Goal: Task Accomplishment & Management: Use online tool/utility

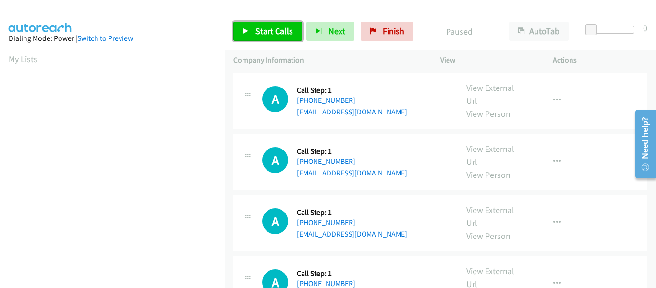
click at [241, 29] on link "Start Calls" at bounding box center [268, 31] width 69 height 19
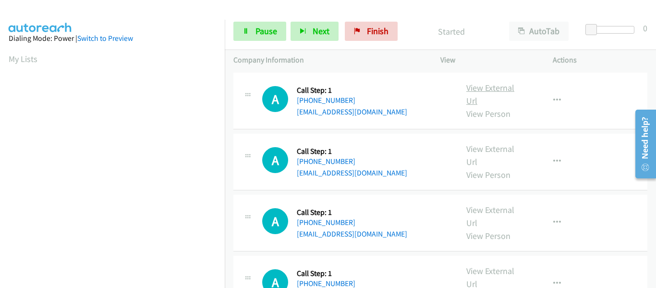
click at [484, 91] on link "View External Url" at bounding box center [491, 94] width 48 height 24
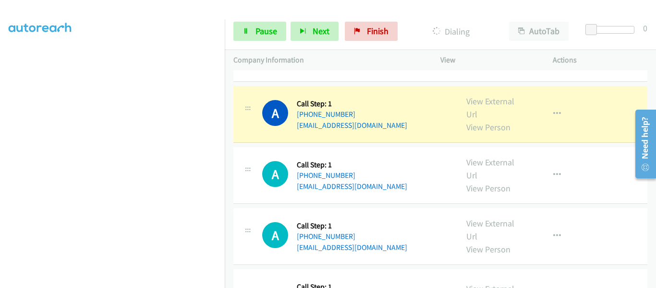
scroll to position [48, 0]
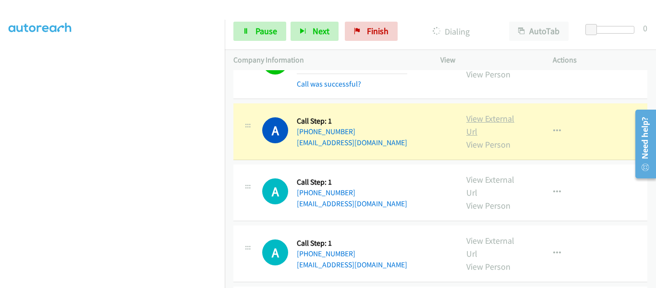
click at [486, 122] on link "View External Url" at bounding box center [491, 125] width 48 height 24
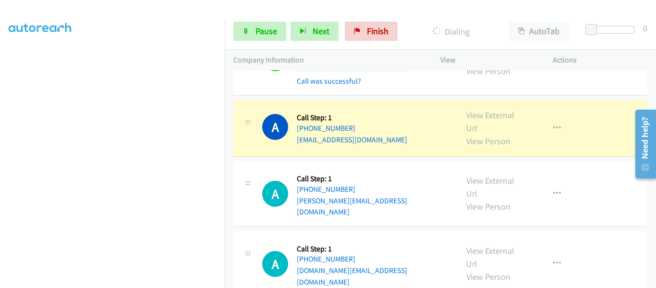
scroll to position [192, 0]
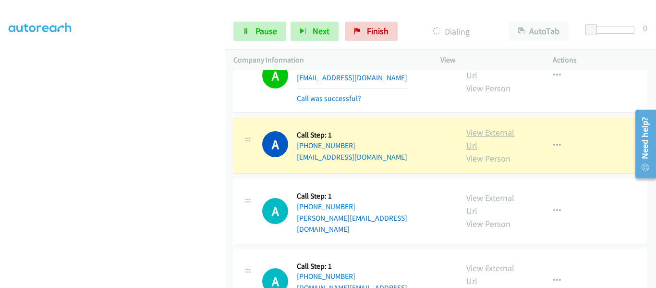
click at [485, 135] on link "View External Url" at bounding box center [491, 139] width 48 height 24
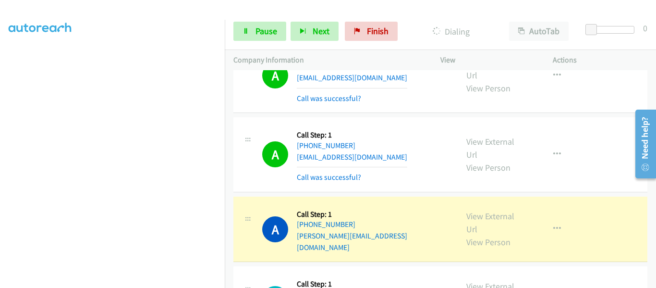
scroll to position [288, 0]
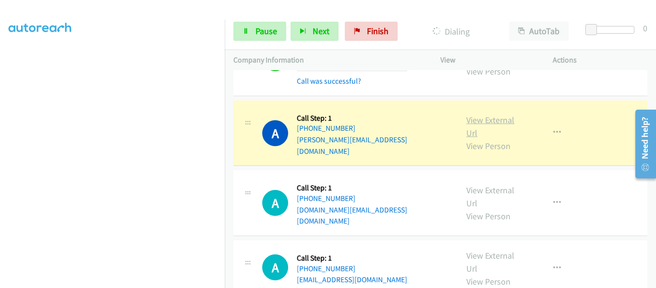
click at [493, 117] on link "View External Url" at bounding box center [491, 126] width 48 height 24
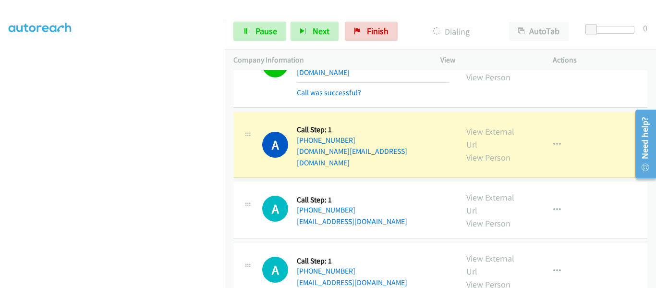
scroll to position [384, 0]
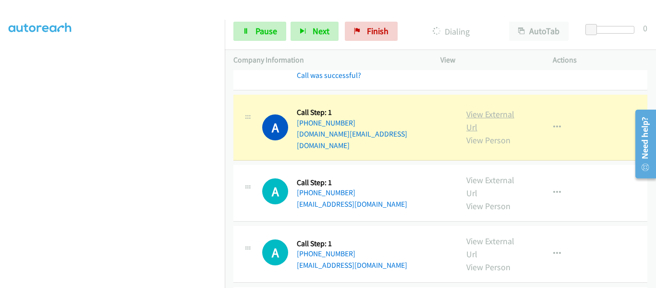
click at [492, 109] on link "View External Url" at bounding box center [491, 121] width 48 height 24
click at [554, 123] on icon "button" at bounding box center [558, 127] width 8 height 8
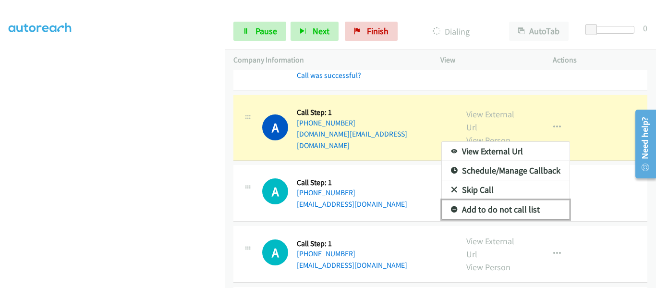
click at [505, 200] on link "Add to do not call list" at bounding box center [506, 209] width 128 height 19
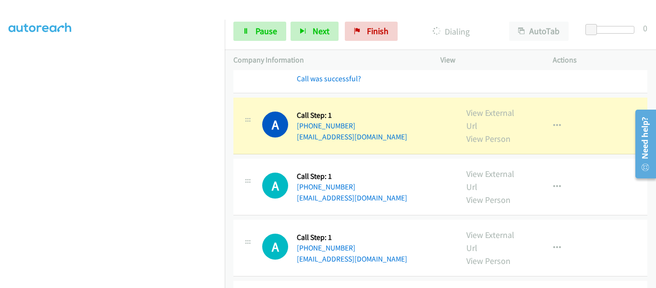
scroll to position [480, 0]
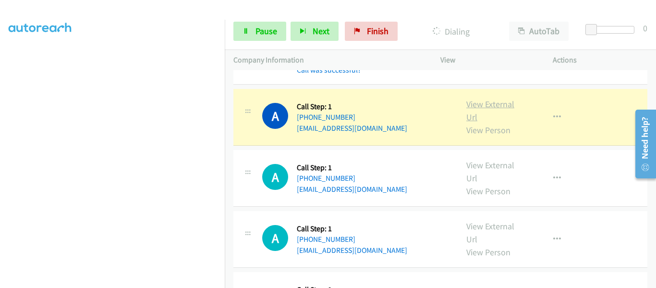
click at [481, 98] on link "View External Url" at bounding box center [491, 110] width 48 height 24
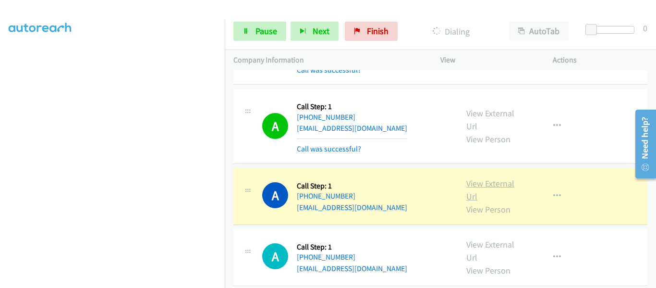
click at [482, 178] on link "View External Url" at bounding box center [491, 190] width 48 height 24
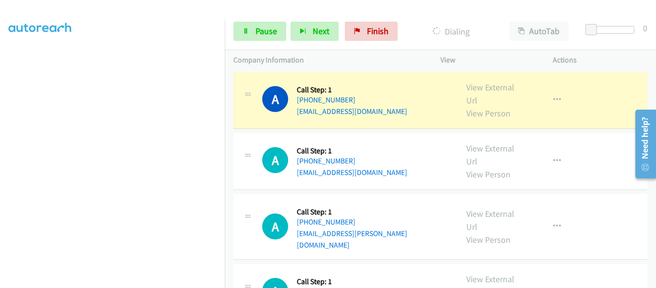
scroll to position [529, 0]
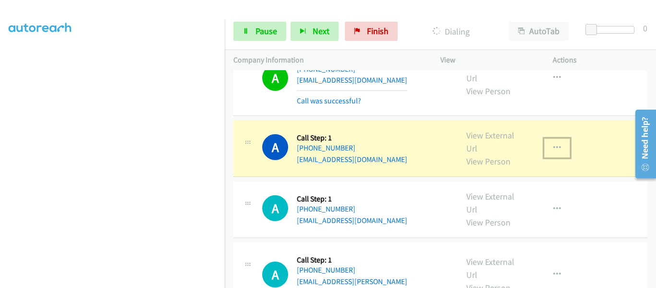
click at [554, 144] on icon "button" at bounding box center [558, 148] width 8 height 8
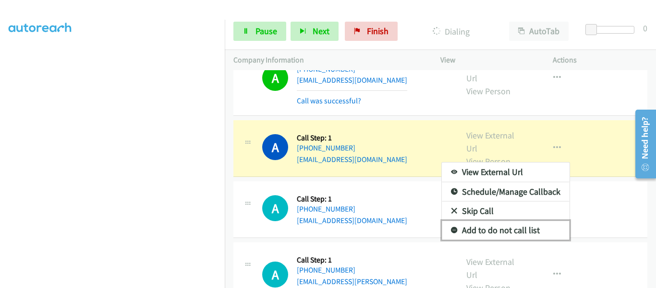
click at [509, 221] on link "Add to do not call list" at bounding box center [506, 230] width 128 height 19
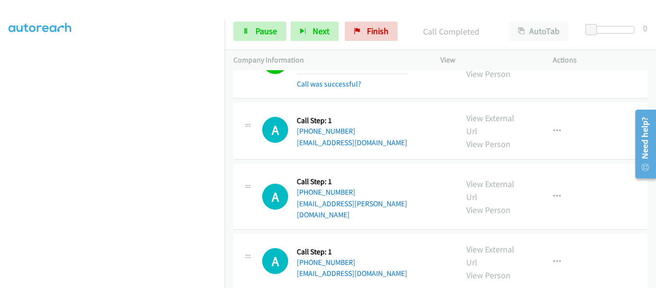
scroll to position [643, 0]
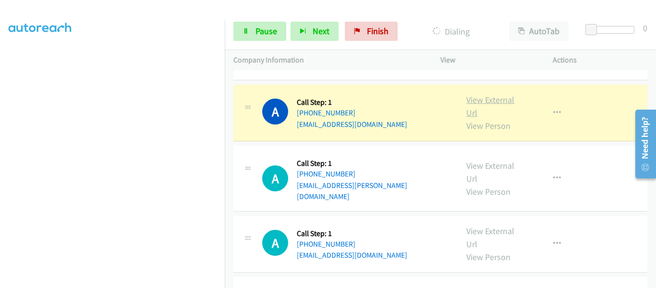
click at [471, 94] on link "View External Url" at bounding box center [491, 106] width 48 height 24
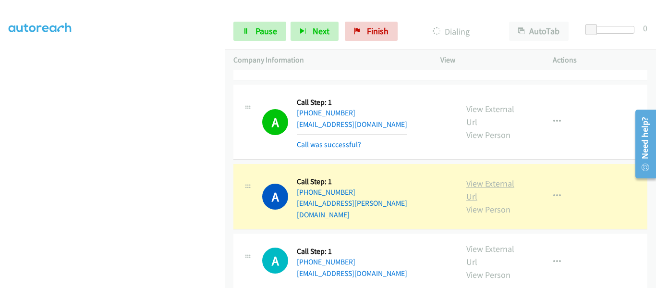
click at [490, 178] on link "View External Url" at bounding box center [491, 190] width 48 height 24
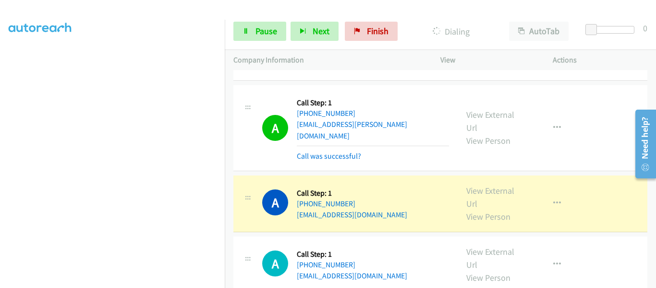
scroll to position [769, 0]
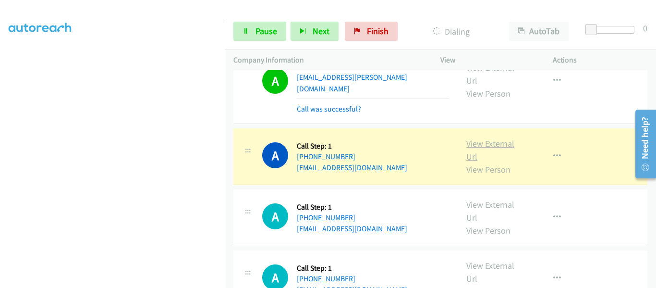
click at [492, 138] on link "View External Url" at bounding box center [491, 150] width 48 height 24
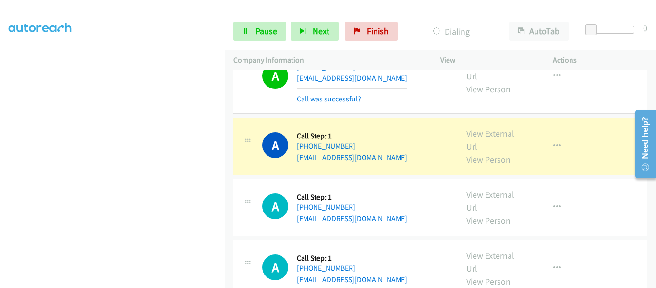
scroll to position [865, 0]
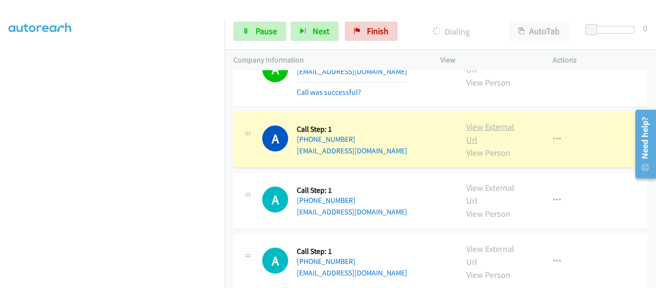
click at [481, 121] on link "View External Url" at bounding box center [491, 133] width 48 height 24
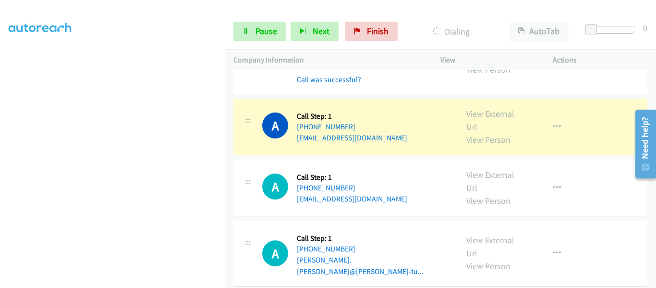
scroll to position [961, 0]
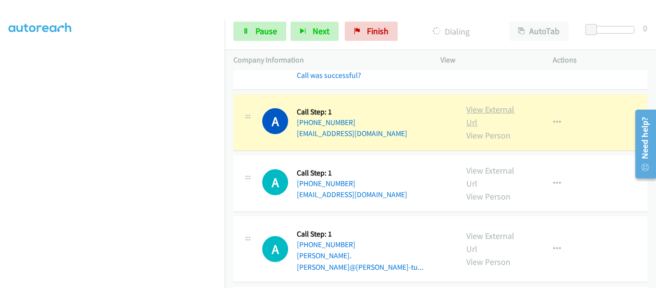
click at [484, 104] on link "View External Url" at bounding box center [491, 116] width 48 height 24
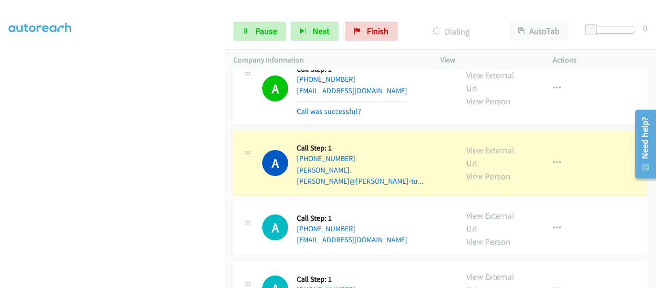
scroll to position [1105, 0]
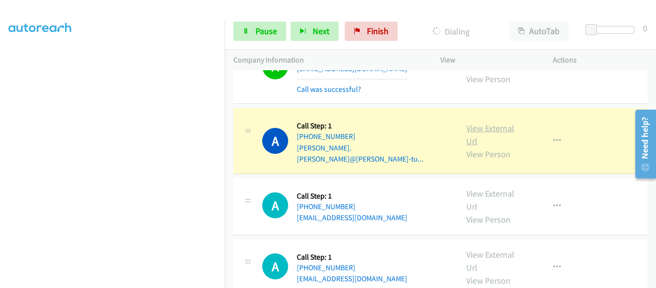
click at [483, 123] on link "View External Url" at bounding box center [491, 135] width 48 height 24
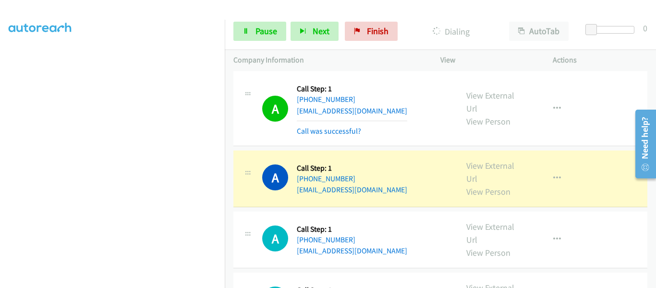
scroll to position [1249, 0]
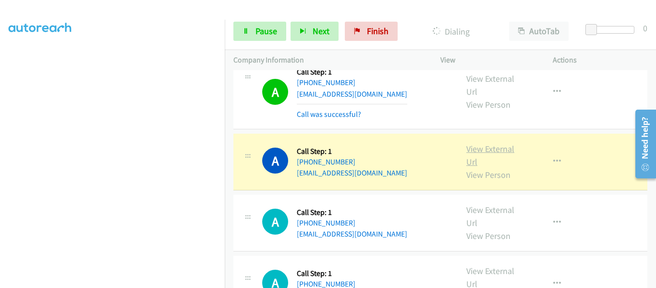
click at [483, 143] on link "View External Url" at bounding box center [491, 155] width 48 height 24
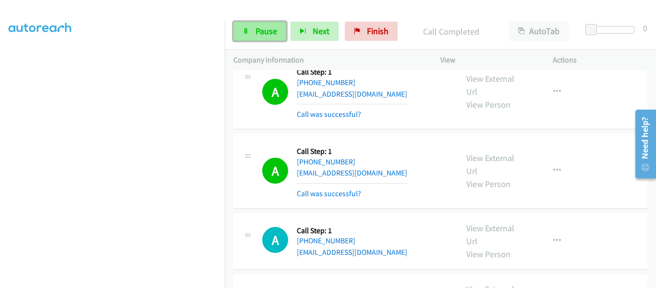
click at [253, 29] on link "Pause" at bounding box center [260, 31] width 53 height 19
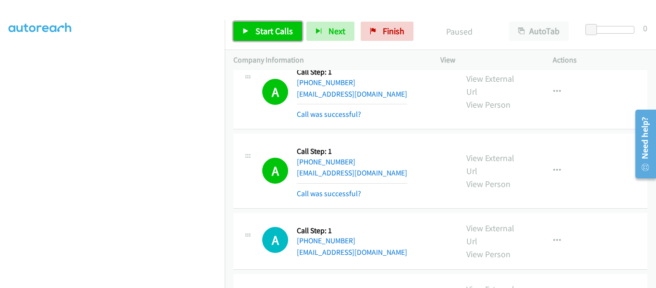
click at [245, 29] on icon at bounding box center [246, 31] width 7 height 7
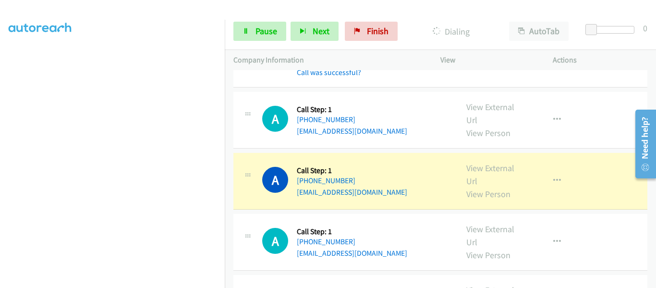
scroll to position [1393, 0]
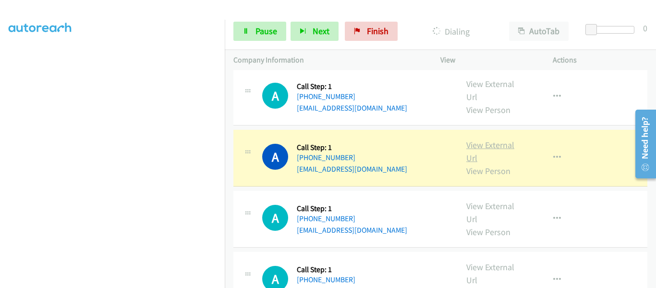
click at [489, 139] on link "View External Url" at bounding box center [491, 151] width 48 height 24
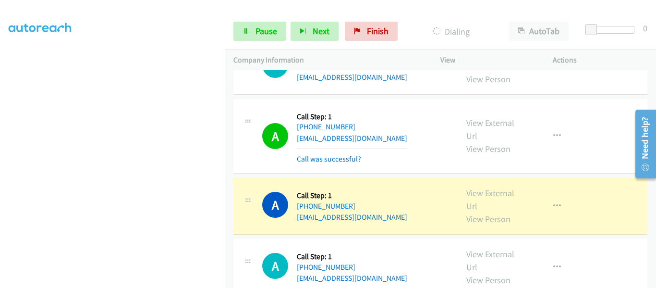
scroll to position [1441, 0]
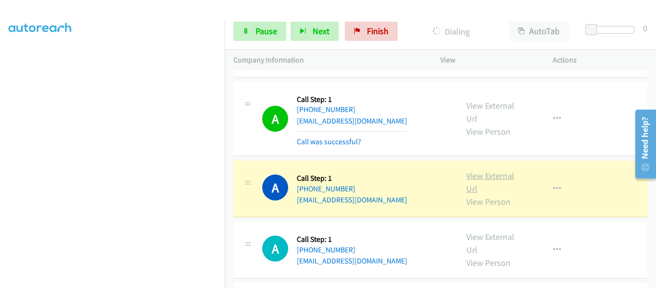
click at [486, 170] on link "View External Url" at bounding box center [491, 182] width 48 height 24
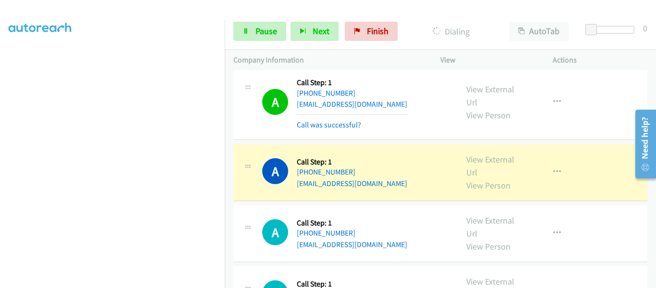
scroll to position [1538, 0]
click at [482, 153] on link "View External Url" at bounding box center [491, 165] width 48 height 24
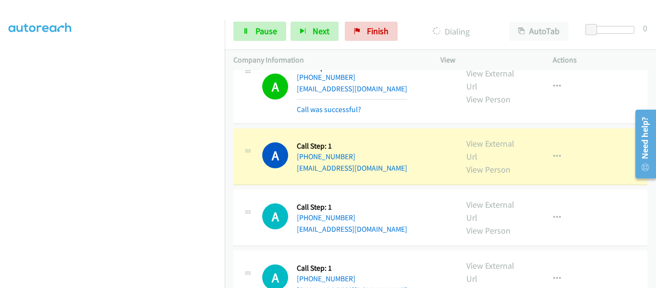
scroll to position [1634, 0]
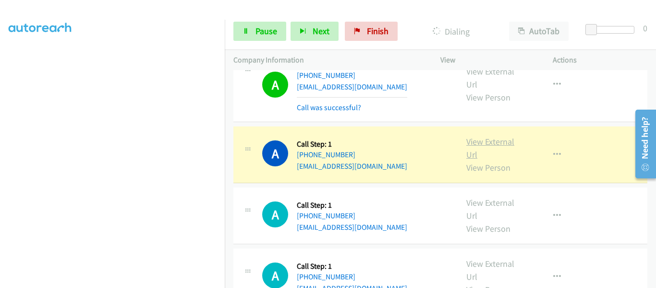
click at [494, 136] on link "View External Url" at bounding box center [491, 148] width 48 height 24
click at [488, 136] on link "View External Url" at bounding box center [491, 148] width 48 height 24
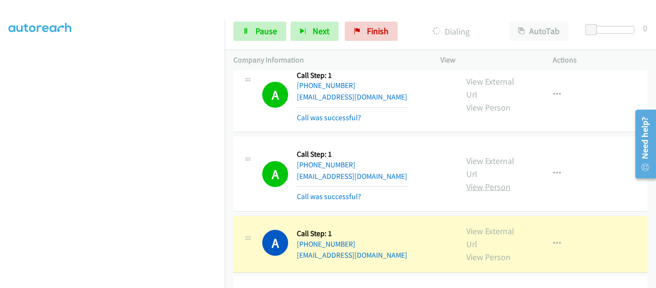
scroll to position [1682, 0]
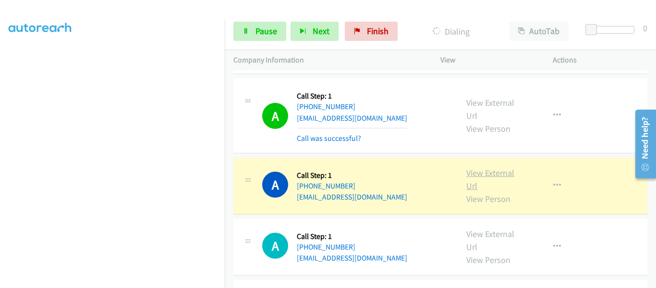
click at [495, 167] on link "View External Url" at bounding box center [491, 179] width 48 height 24
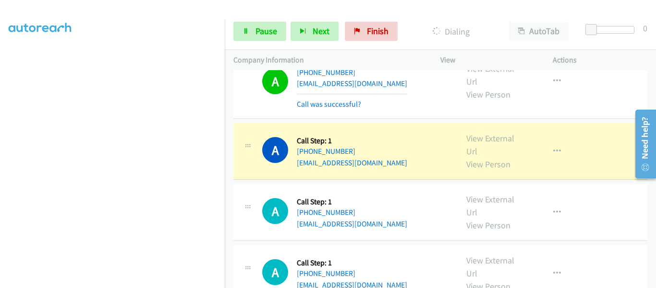
scroll to position [1778, 0]
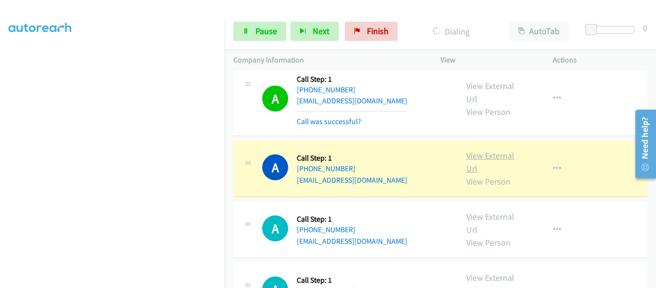
click at [489, 150] on link "View External Url" at bounding box center [491, 162] width 48 height 24
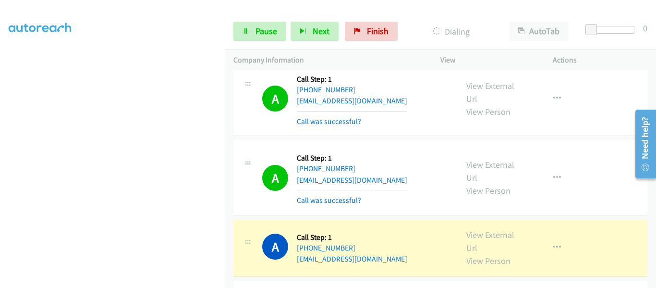
scroll to position [251, 0]
click at [485, 229] on link "View External Url" at bounding box center [491, 241] width 48 height 24
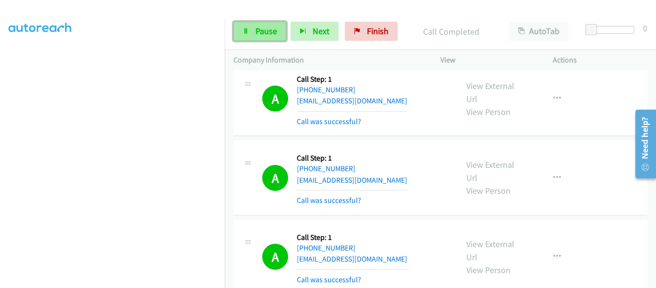
click at [244, 30] on icon at bounding box center [246, 31] width 7 height 7
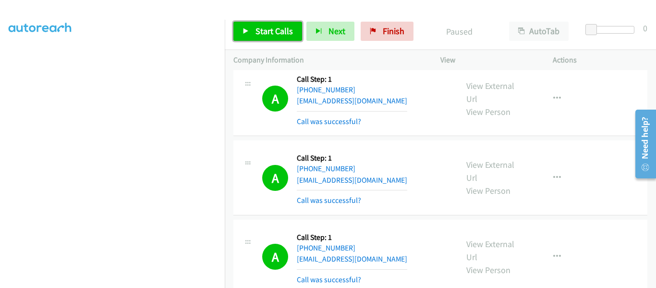
click at [244, 30] on icon at bounding box center [246, 31] width 7 height 7
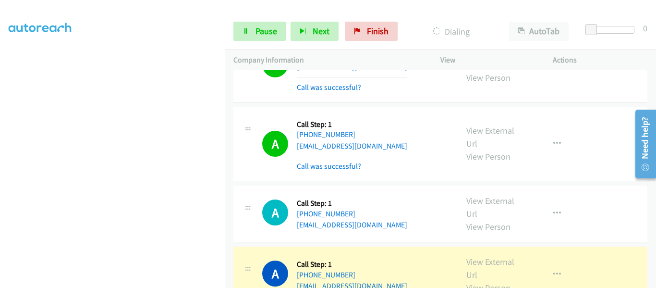
scroll to position [2066, 0]
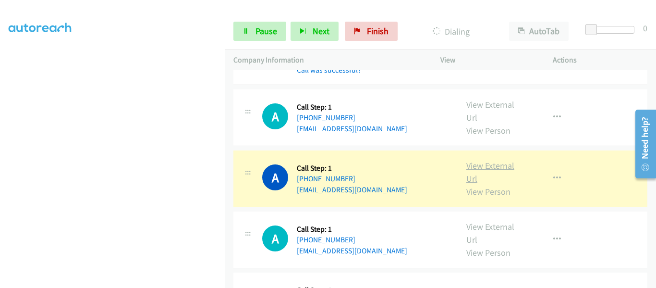
click at [492, 160] on link "View External Url" at bounding box center [491, 172] width 48 height 24
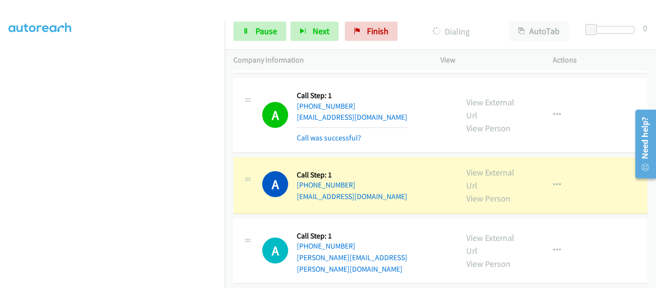
scroll to position [2162, 0]
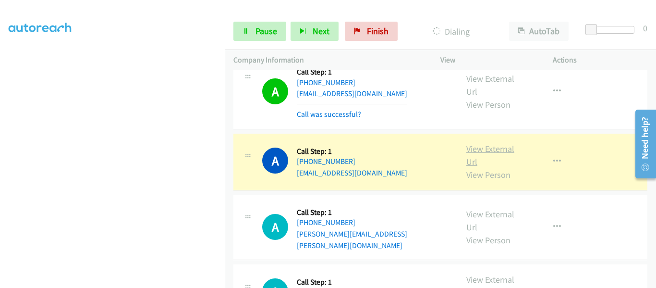
click at [492, 143] on link "View External Url" at bounding box center [491, 155] width 48 height 24
click at [554, 158] on icon "button" at bounding box center [558, 162] width 8 height 8
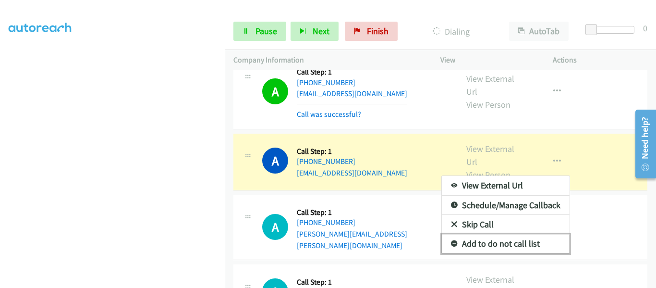
click at [521, 234] on link "Add to do not call list" at bounding box center [506, 243] width 128 height 19
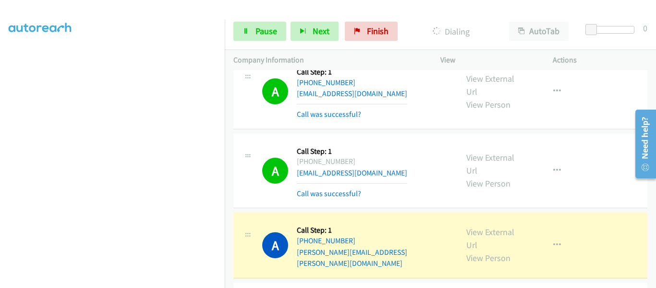
scroll to position [2210, 0]
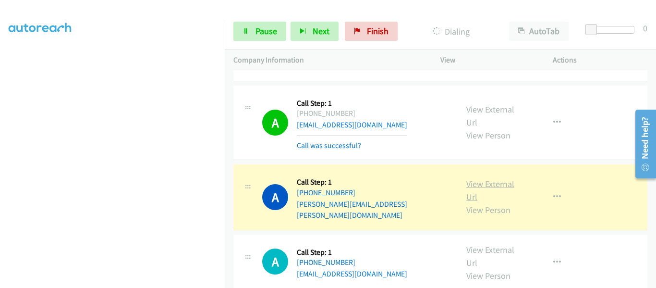
click at [499, 178] on link "View External Url" at bounding box center [491, 190] width 48 height 24
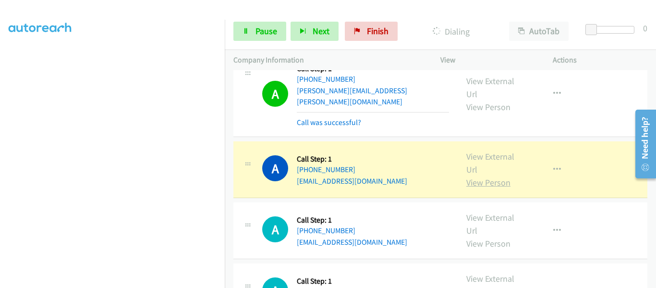
scroll to position [2306, 0]
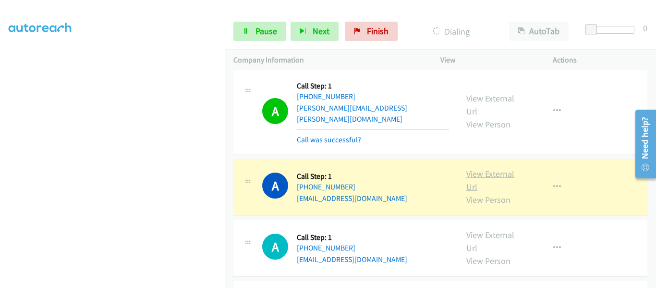
click at [490, 168] on link "View External Url" at bounding box center [491, 180] width 48 height 24
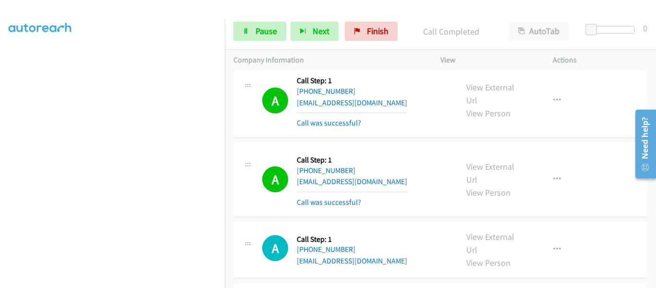
scroll to position [2402, 0]
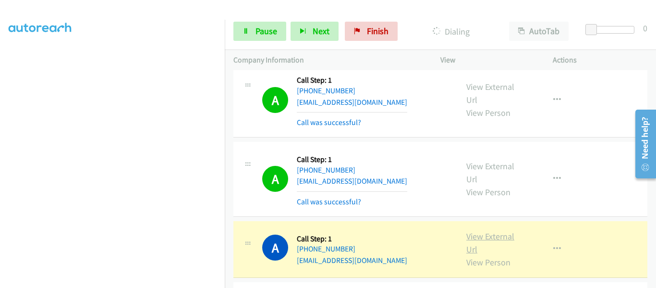
click at [487, 231] on link "View External Url" at bounding box center [491, 243] width 48 height 24
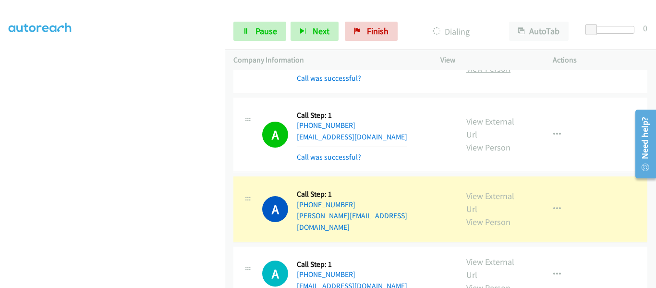
scroll to position [2547, 0]
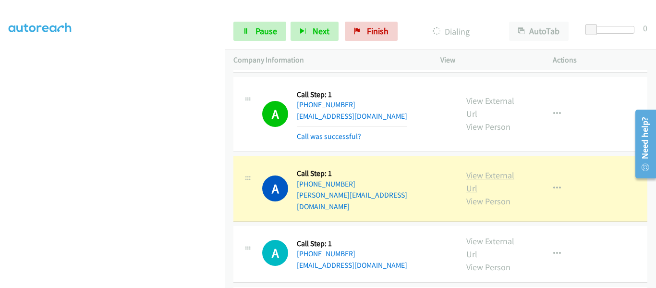
click at [492, 170] on link "View External Url" at bounding box center [491, 182] width 48 height 24
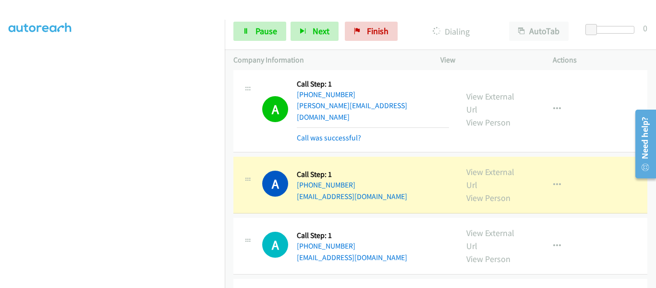
scroll to position [2643, 0]
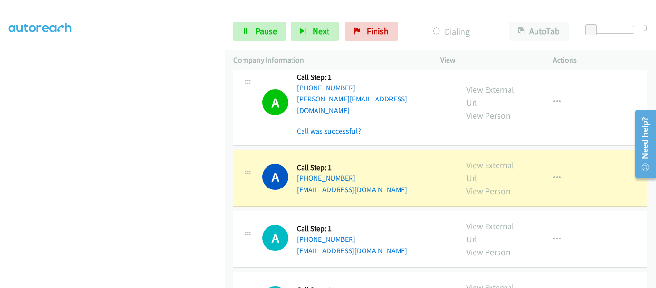
click at [490, 160] on link "View External Url" at bounding box center [491, 172] width 48 height 24
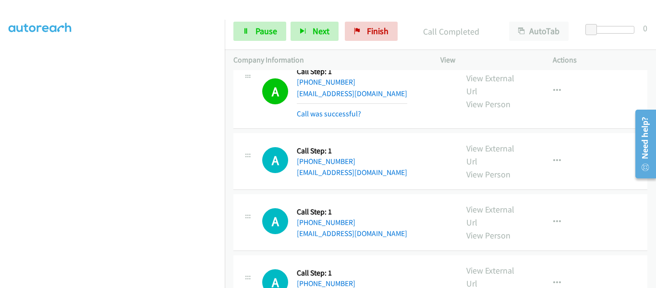
scroll to position [2787, 0]
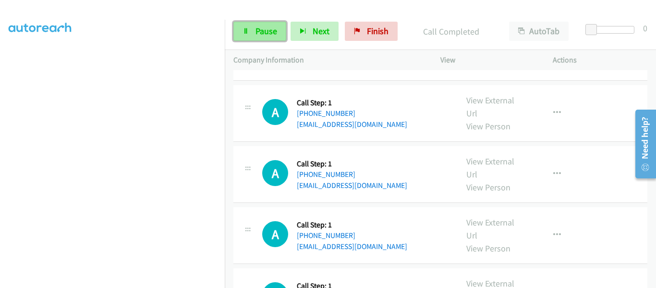
click at [247, 33] on icon at bounding box center [246, 31] width 7 height 7
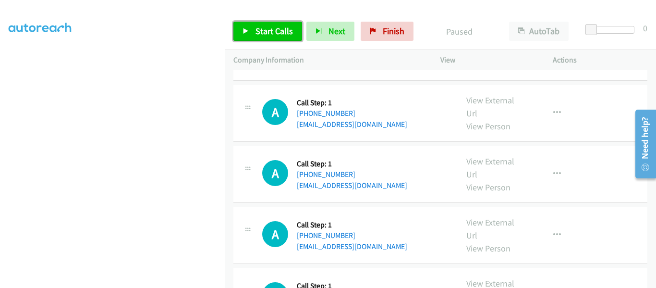
click at [245, 30] on icon at bounding box center [246, 31] width 7 height 7
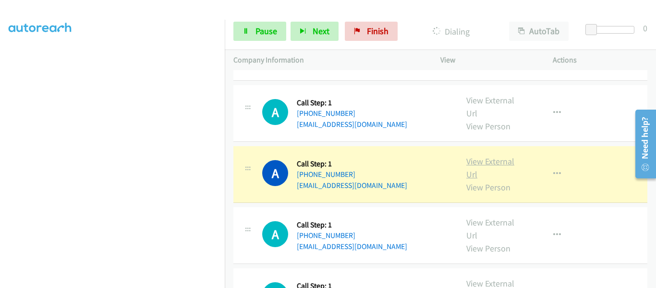
click at [489, 156] on link "View External Url" at bounding box center [491, 168] width 48 height 24
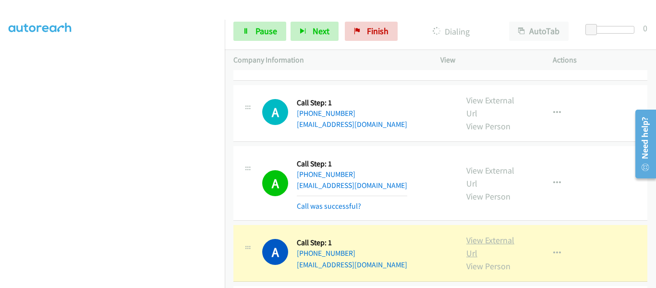
click at [486, 234] on link "View External Url" at bounding box center [491, 246] width 48 height 24
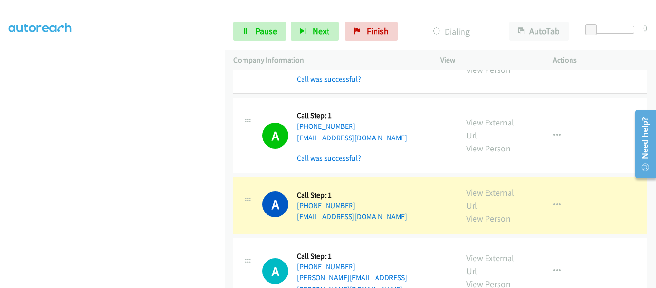
scroll to position [2931, 0]
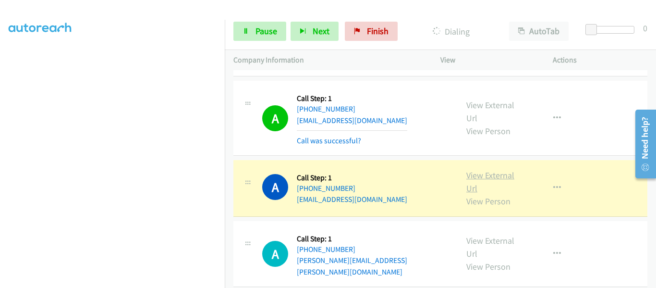
click at [488, 170] on link "View External Url" at bounding box center [491, 182] width 48 height 24
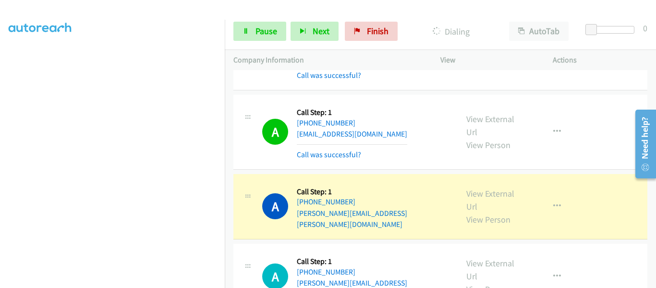
scroll to position [2979, 0]
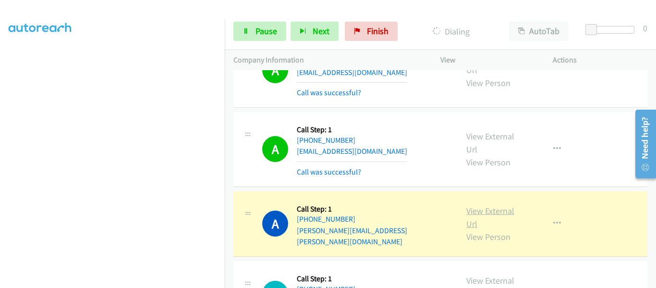
click at [489, 205] on link "View External Url" at bounding box center [491, 217] width 48 height 24
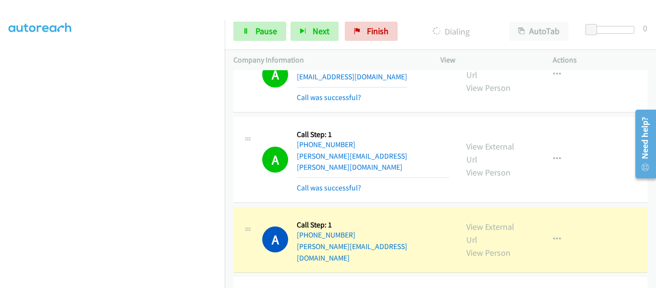
scroll to position [3075, 0]
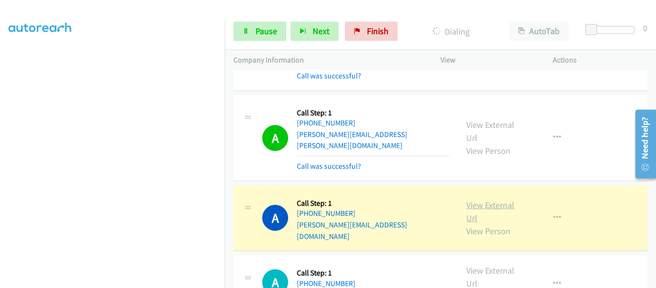
click at [487, 199] on link "View External Url" at bounding box center [491, 211] width 48 height 24
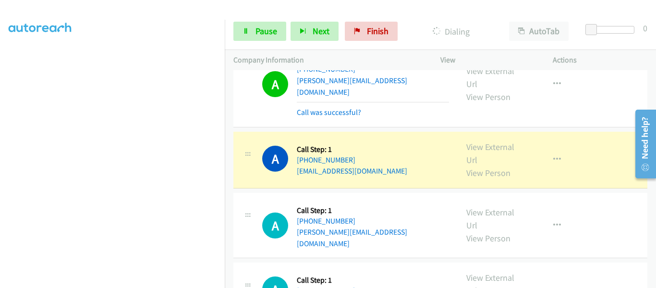
scroll to position [3171, 0]
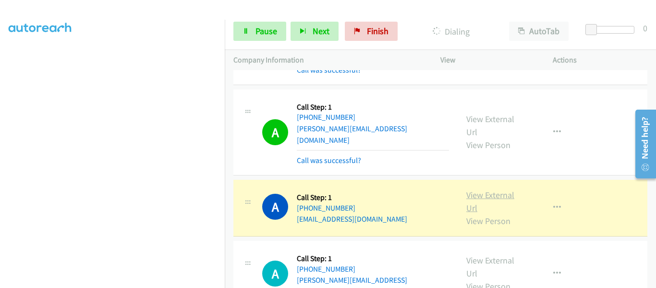
click at [486, 189] on link "View External Url" at bounding box center [491, 201] width 48 height 24
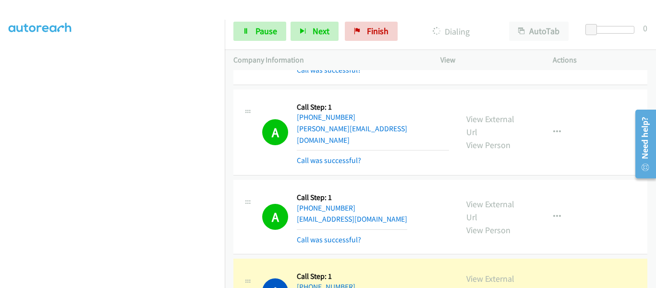
scroll to position [3219, 0]
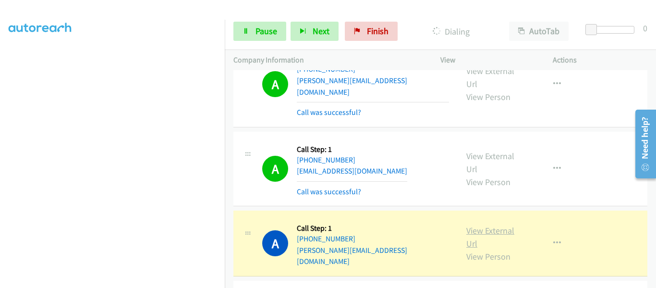
click at [492, 225] on link "View External Url" at bounding box center [491, 237] width 48 height 24
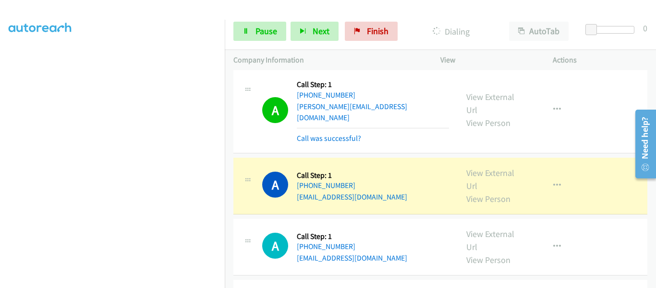
scroll to position [3363, 0]
click at [474, 167] on link "View External Url" at bounding box center [491, 179] width 48 height 24
click at [482, 167] on link "View External Url" at bounding box center [491, 179] width 48 height 24
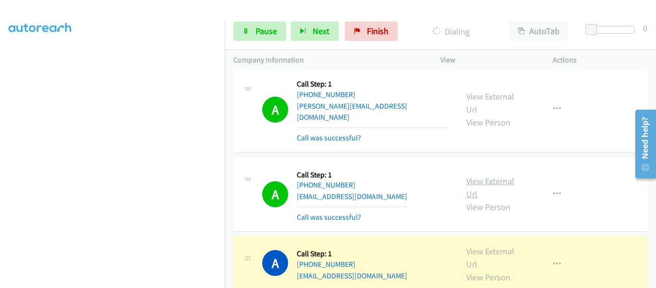
scroll to position [251, 0]
click at [491, 246] on link "View External Url" at bounding box center [491, 258] width 48 height 24
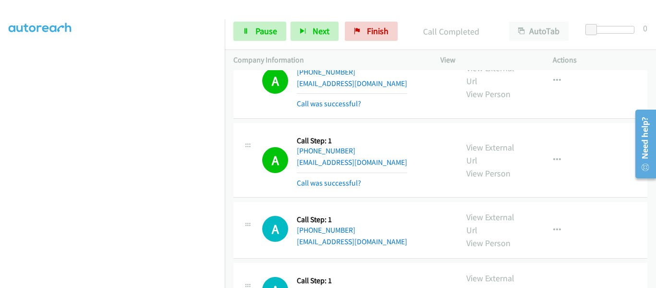
scroll to position [3507, 0]
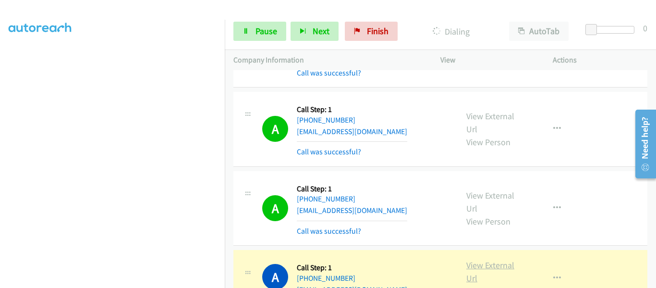
click at [494, 259] on link "View External Url" at bounding box center [491, 271] width 48 height 24
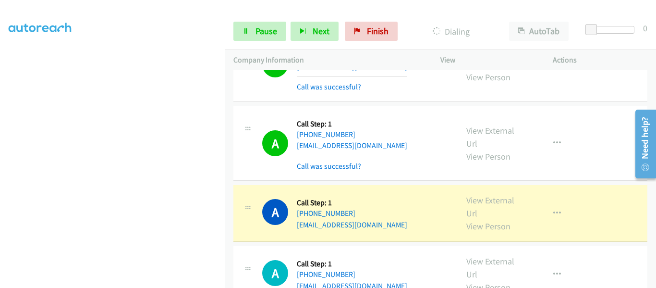
scroll to position [3748, 0]
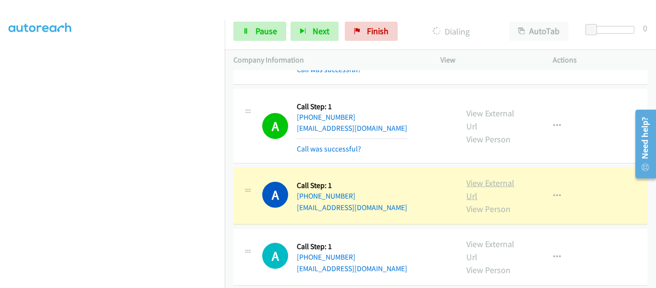
click at [492, 177] on link "View External Url" at bounding box center [491, 189] width 48 height 24
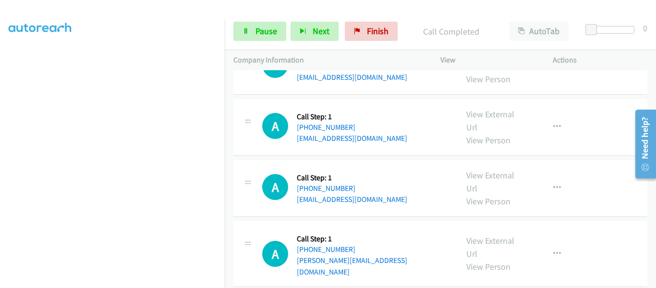
scroll to position [4286, 0]
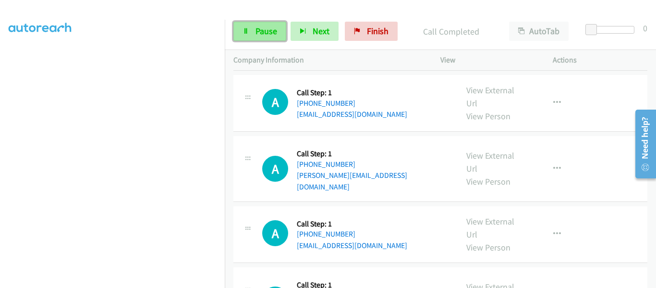
click at [251, 34] on link "Pause" at bounding box center [260, 31] width 53 height 19
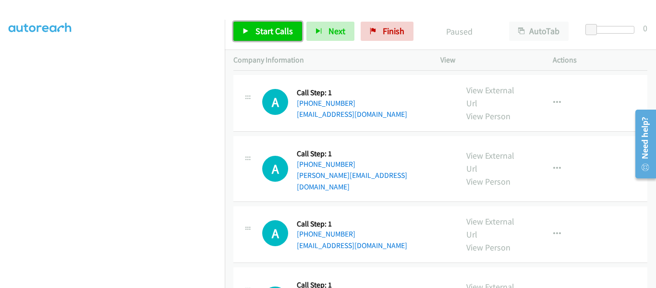
click at [243, 30] on icon at bounding box center [246, 31] width 7 height 7
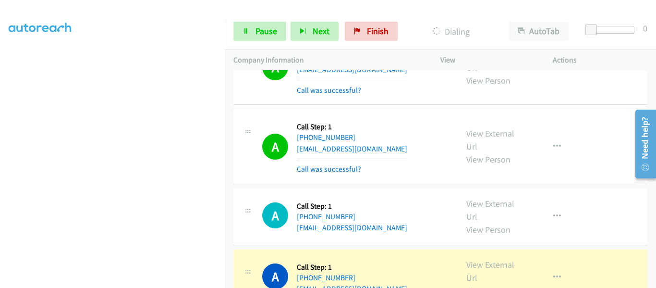
scroll to position [3805, 0]
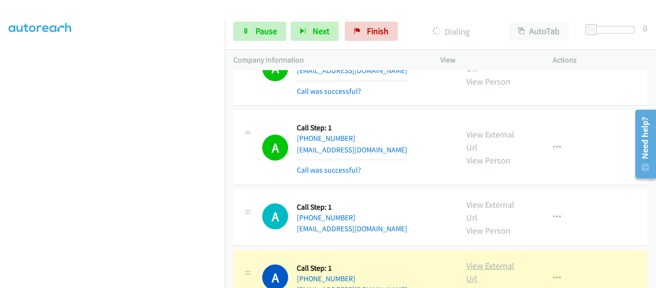
click at [490, 260] on link "View External Url" at bounding box center [491, 272] width 48 height 24
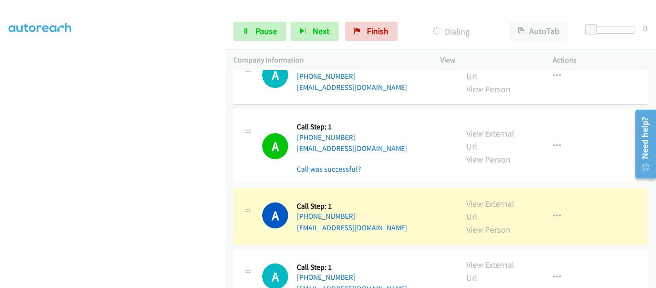
scroll to position [3950, 0]
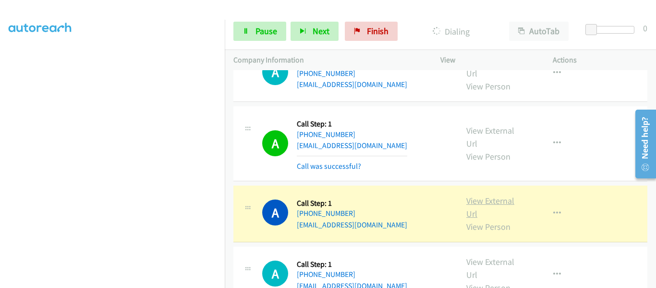
click at [494, 195] on link "View External Url" at bounding box center [491, 207] width 48 height 24
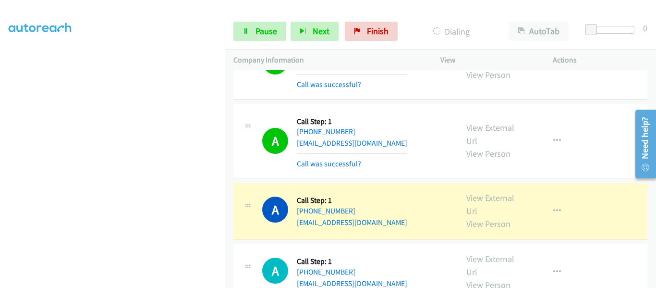
scroll to position [4190, 0]
click at [490, 192] on link "View External Url" at bounding box center [491, 204] width 48 height 24
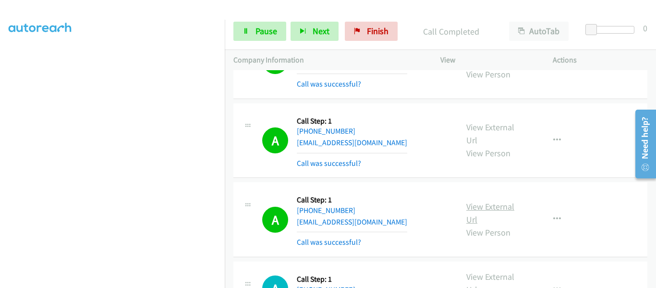
scroll to position [251, 0]
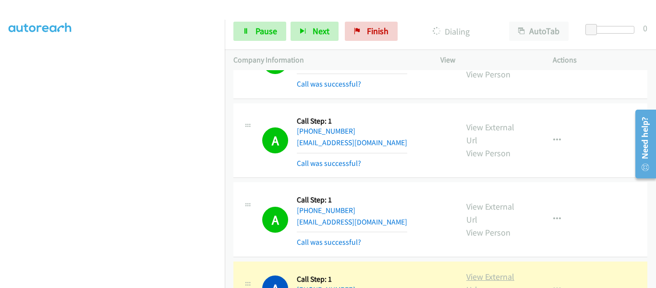
click at [492, 271] on link "View External Url" at bounding box center [491, 283] width 48 height 24
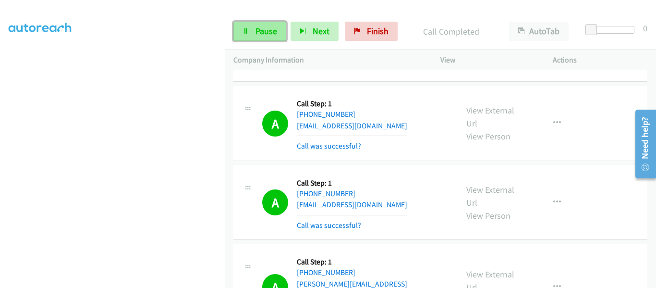
click at [254, 32] on link "Pause" at bounding box center [260, 31] width 53 height 19
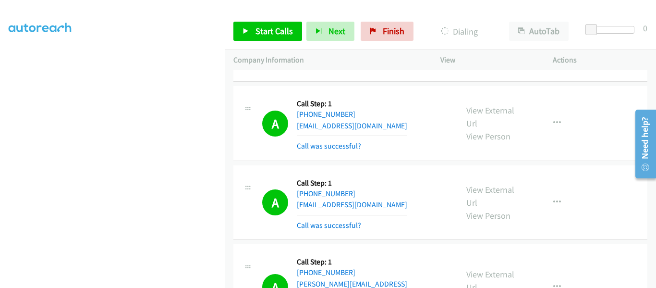
scroll to position [4382, 0]
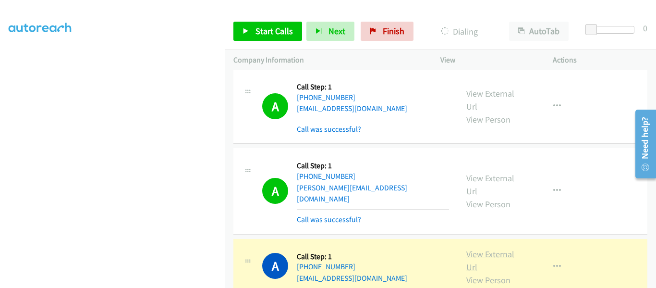
click at [480, 248] on link "View External Url" at bounding box center [491, 260] width 48 height 24
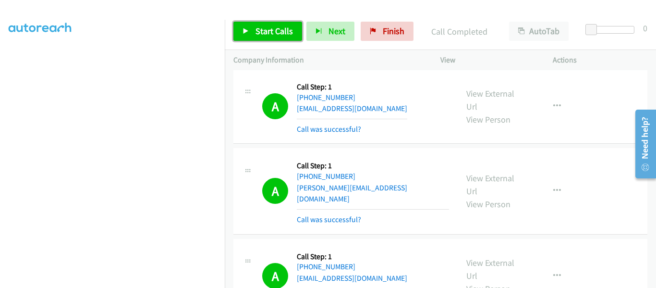
click at [247, 29] on icon at bounding box center [246, 31] width 7 height 7
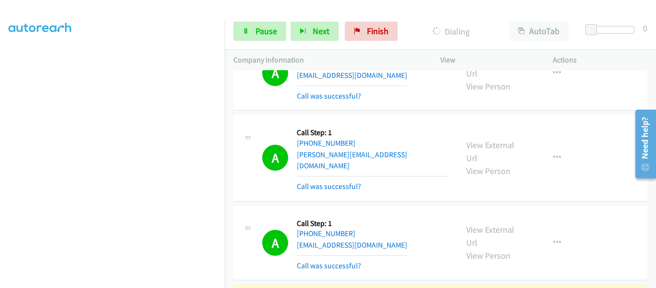
scroll to position [4478, 0]
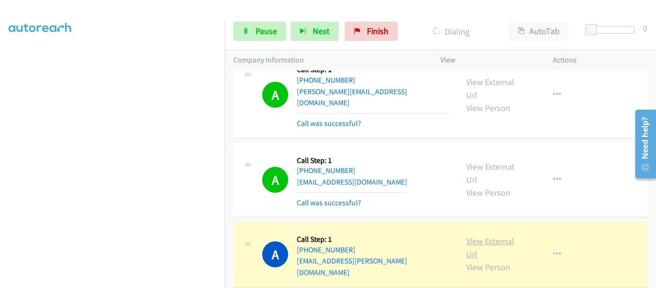
click at [482, 235] on link "View External Url" at bounding box center [491, 247] width 48 height 24
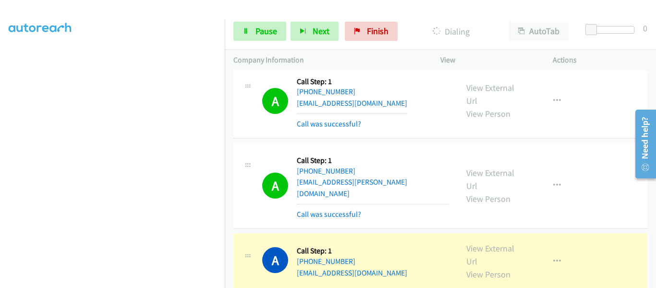
scroll to position [4574, 0]
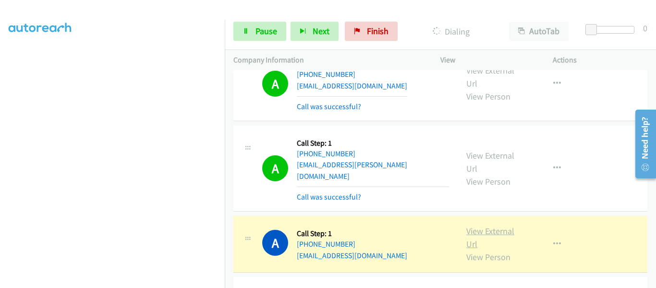
click at [476, 225] on link "View External Url" at bounding box center [491, 237] width 48 height 24
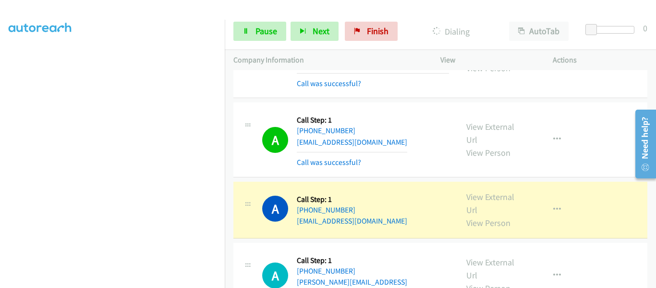
scroll to position [4670, 0]
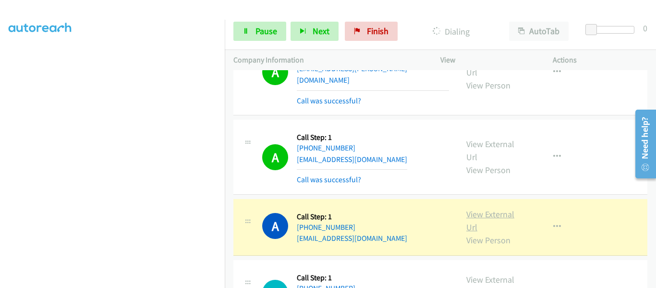
click at [483, 209] on link "View External Url" at bounding box center [491, 221] width 48 height 24
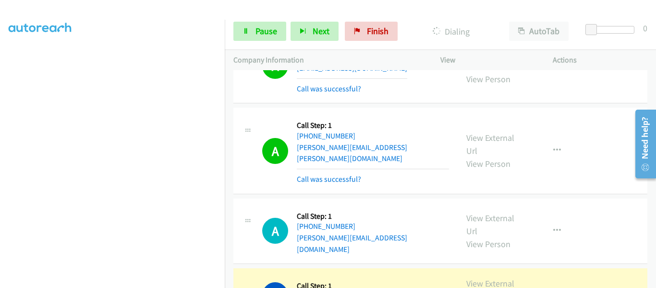
scroll to position [4806, 0]
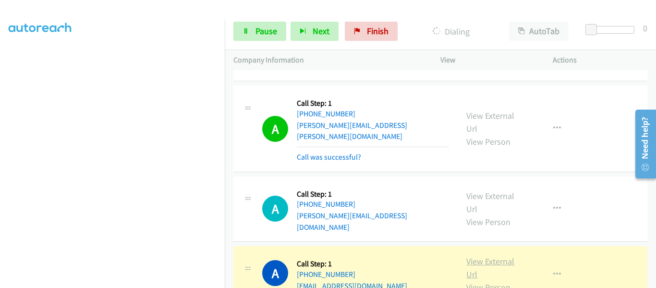
click at [487, 256] on link "View External Url" at bounding box center [491, 268] width 48 height 24
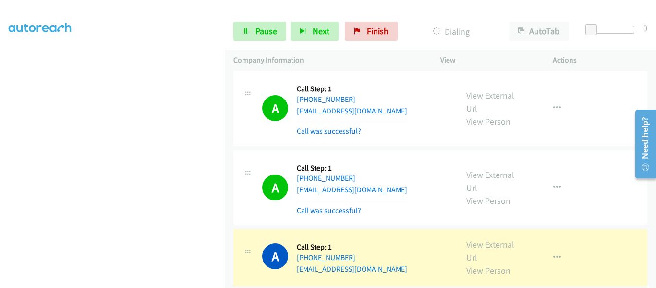
scroll to position [4998, 0]
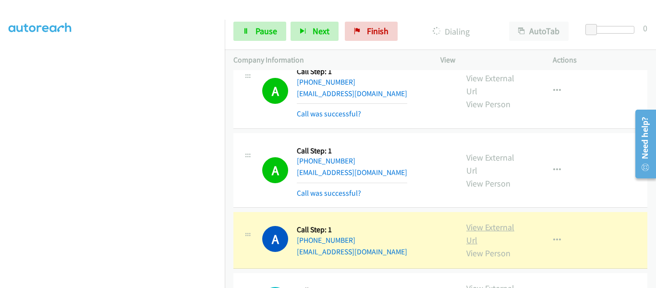
click at [488, 221] on link "View External Url" at bounding box center [491, 233] width 48 height 24
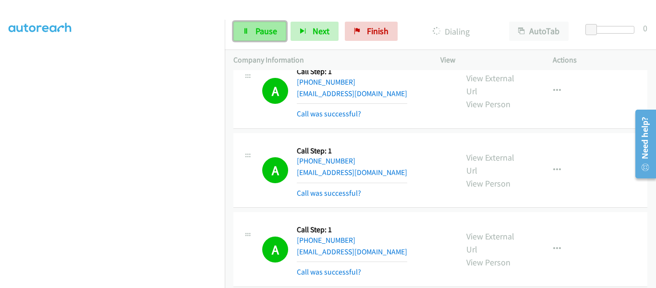
click at [260, 34] on span "Pause" at bounding box center [267, 30] width 22 height 11
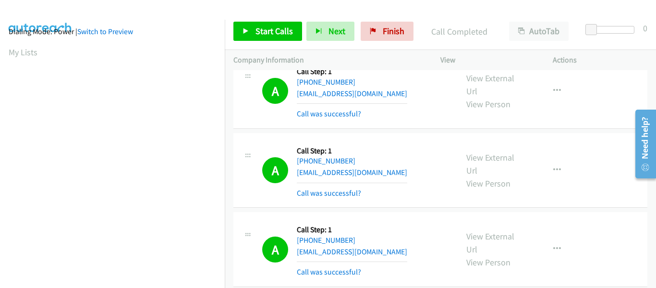
scroll to position [251, 0]
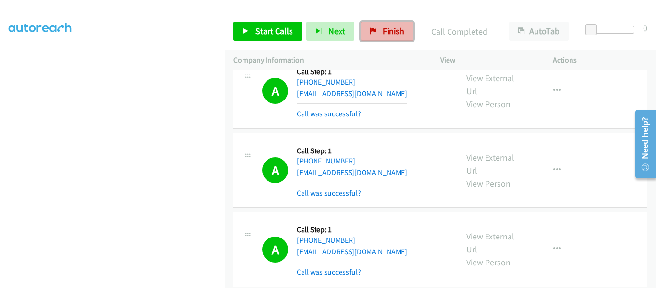
click at [390, 35] on span "Finish" at bounding box center [394, 30] width 22 height 11
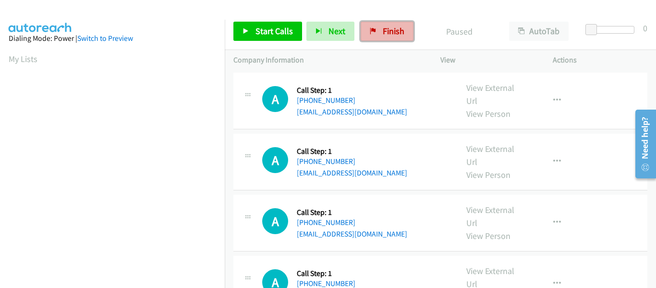
click at [386, 31] on span "Finish" at bounding box center [394, 30] width 22 height 11
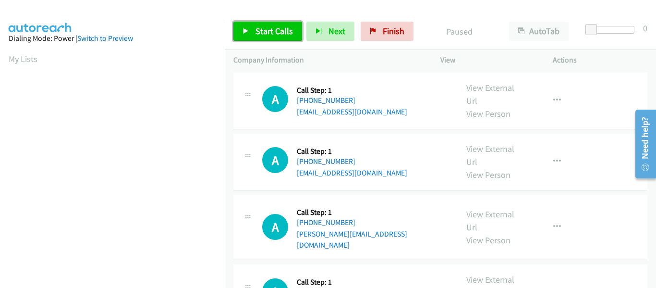
click at [244, 32] on icon at bounding box center [246, 31] width 7 height 7
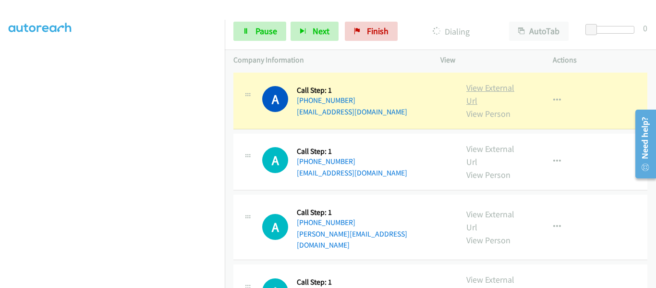
click at [496, 89] on link "View External Url" at bounding box center [491, 94] width 48 height 24
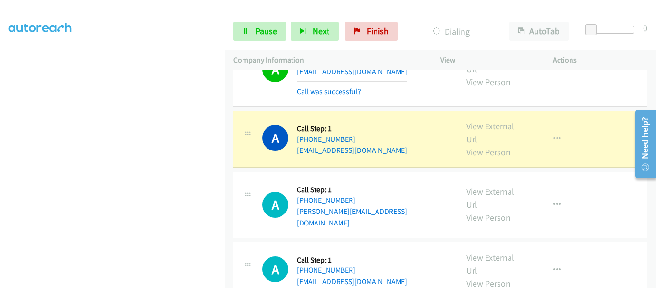
scroll to position [48, 0]
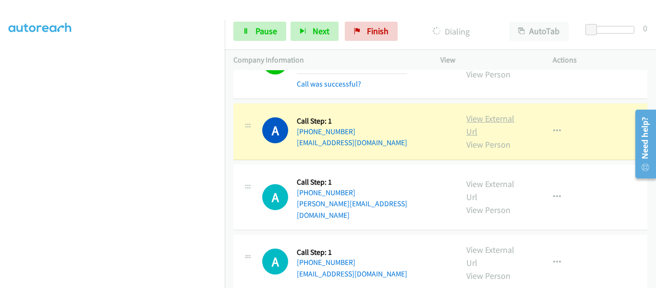
click at [491, 118] on link "View External Url" at bounding box center [491, 125] width 48 height 24
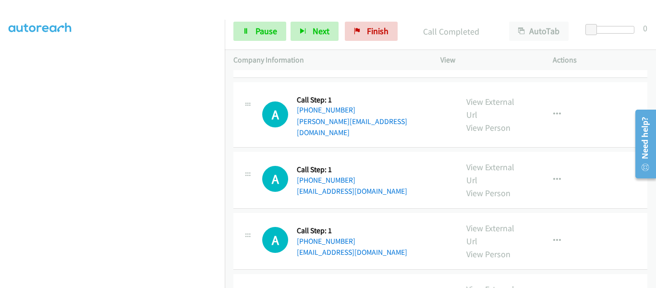
scroll to position [746, 0]
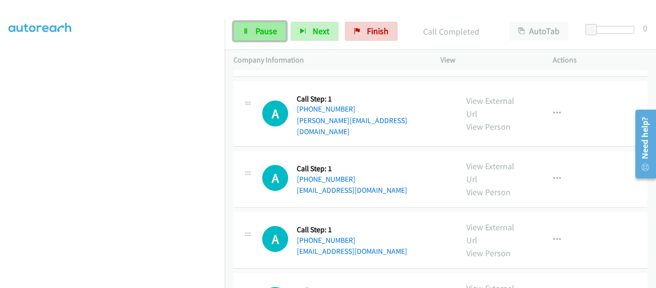
click at [254, 33] on link "Pause" at bounding box center [260, 31] width 53 height 19
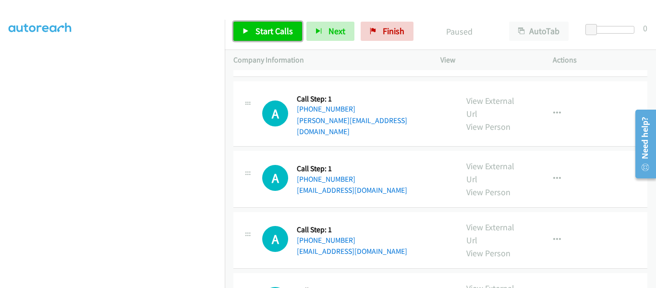
click at [246, 34] on icon at bounding box center [246, 31] width 7 height 7
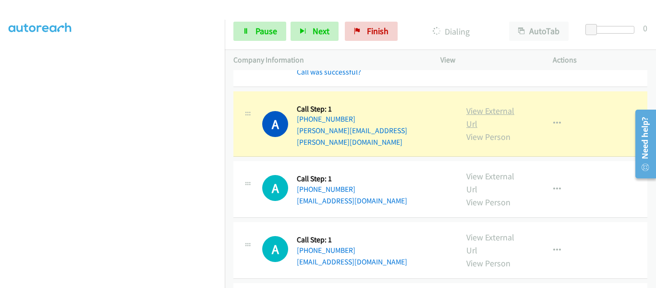
scroll to position [240, 0]
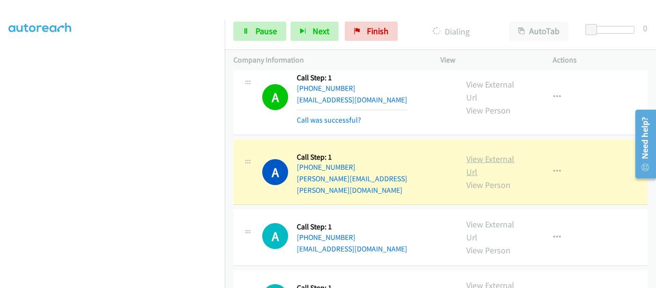
click at [489, 153] on link "View External Url" at bounding box center [491, 165] width 48 height 24
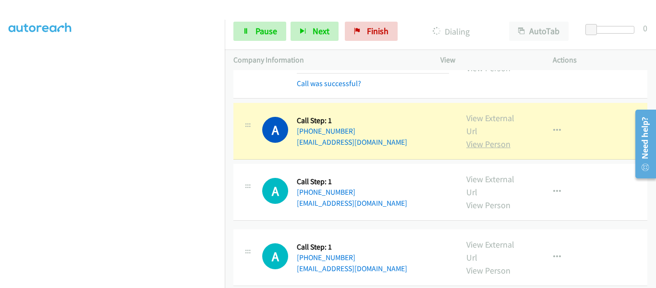
scroll to position [384, 0]
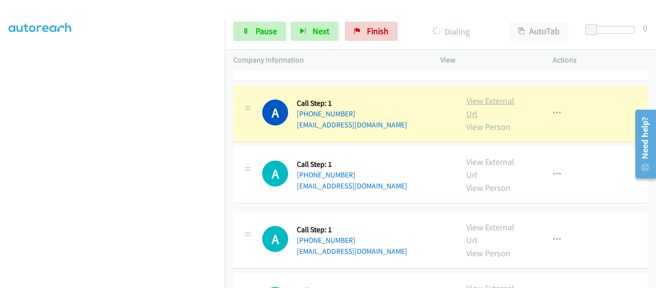
click at [491, 95] on link "View External Url" at bounding box center [491, 107] width 48 height 24
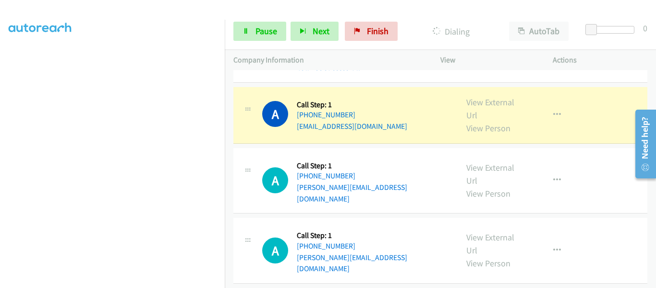
scroll to position [577, 0]
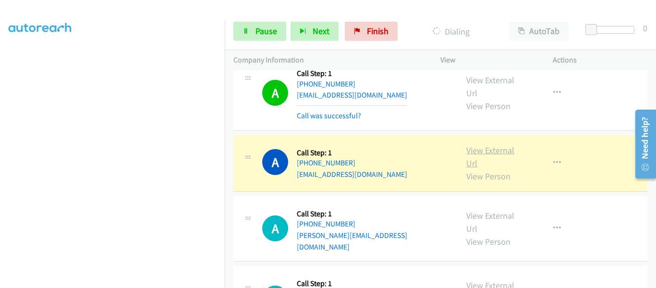
click at [490, 145] on link "View External Url" at bounding box center [491, 157] width 48 height 24
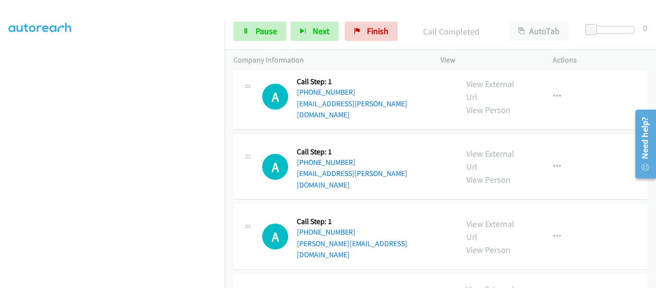
scroll to position [1286, 0]
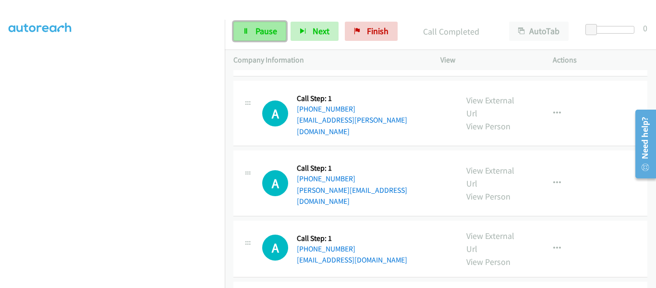
click at [252, 37] on link "Pause" at bounding box center [260, 31] width 53 height 19
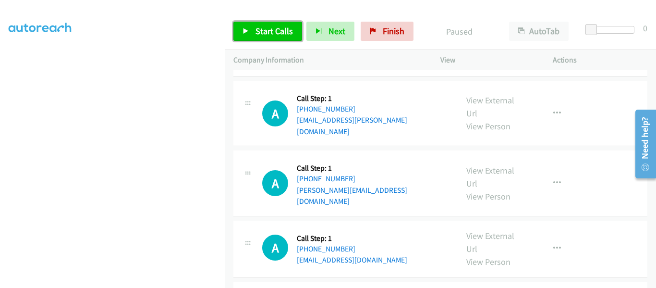
click at [246, 33] on icon at bounding box center [246, 31] width 7 height 7
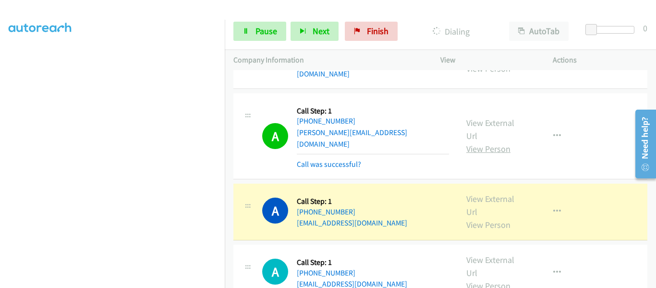
scroll to position [823, 0]
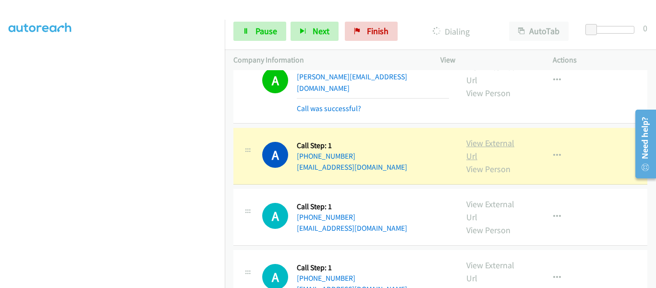
click at [488, 137] on link "View External Url" at bounding box center [491, 149] width 48 height 24
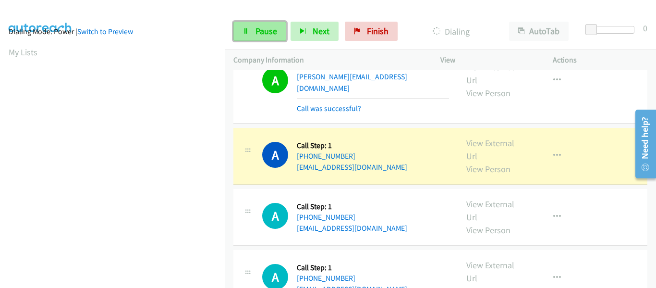
click at [258, 27] on span "Pause" at bounding box center [267, 30] width 22 height 11
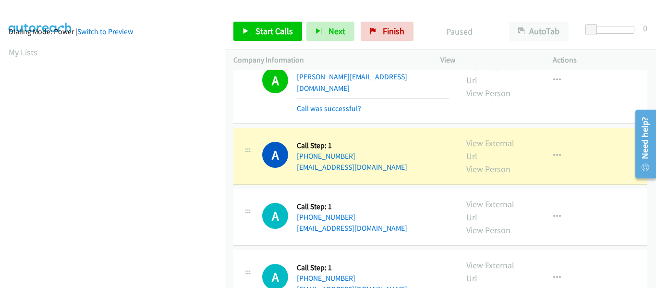
scroll to position [251, 0]
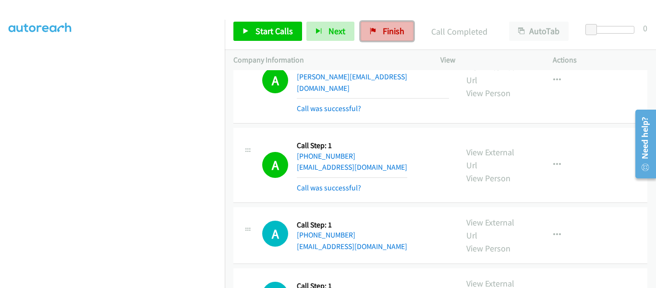
click at [384, 31] on span "Finish" at bounding box center [394, 30] width 22 height 11
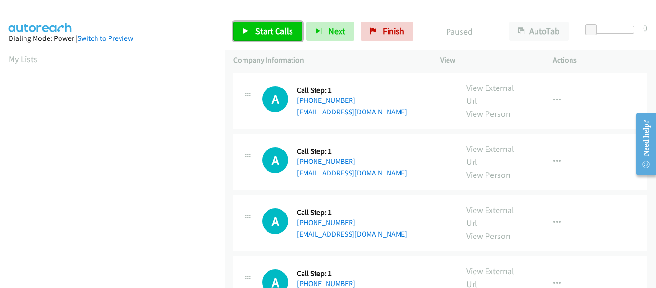
click at [246, 31] on icon at bounding box center [246, 31] width 7 height 7
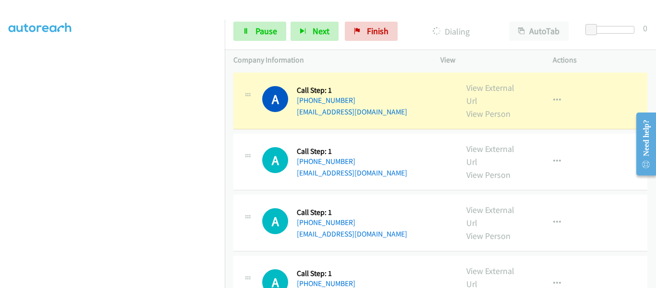
scroll to position [251, 0]
click at [492, 90] on link "View External Url" at bounding box center [491, 94] width 48 height 24
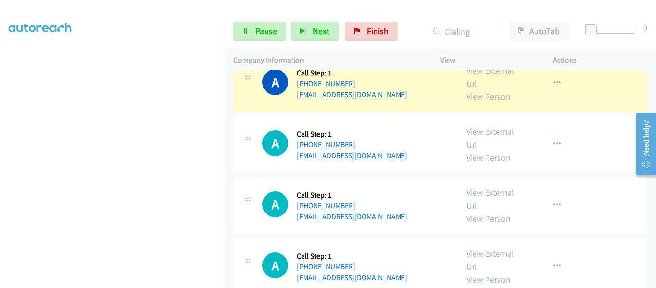
scroll to position [48, 0]
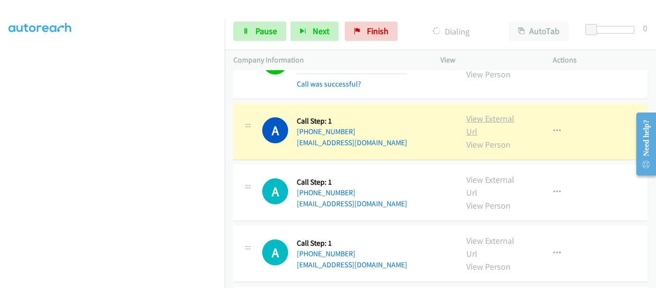
click at [492, 115] on link "View External Url" at bounding box center [491, 125] width 48 height 24
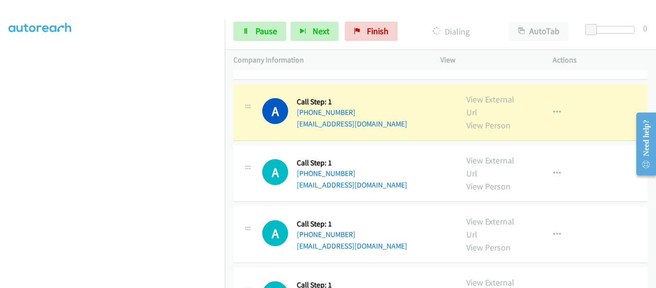
scroll to position [240, 0]
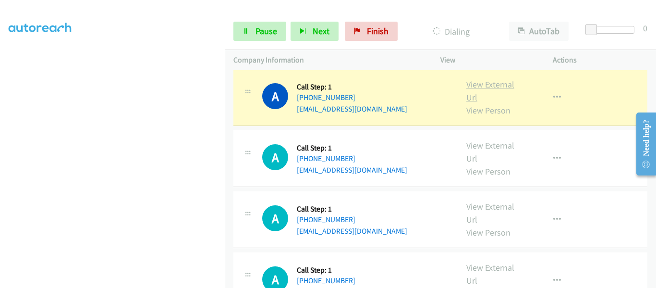
click at [499, 86] on link "View External Url" at bounding box center [491, 91] width 48 height 24
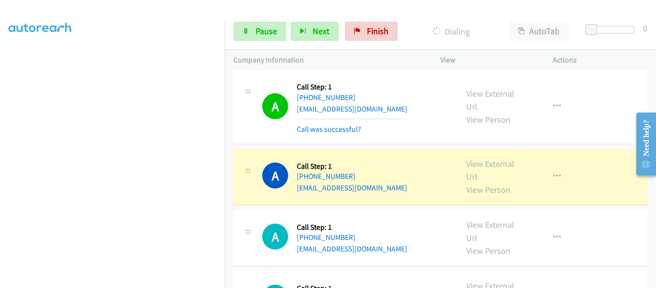
scroll to position [288, 0]
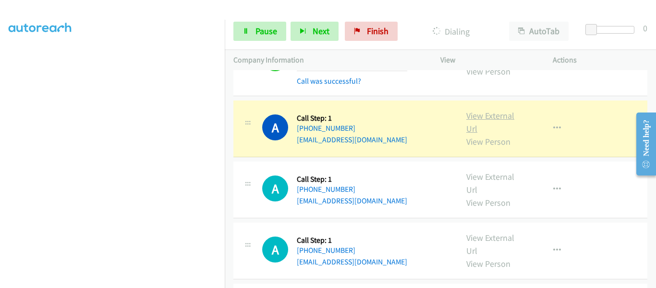
click at [482, 118] on link "View External Url" at bounding box center [491, 122] width 48 height 24
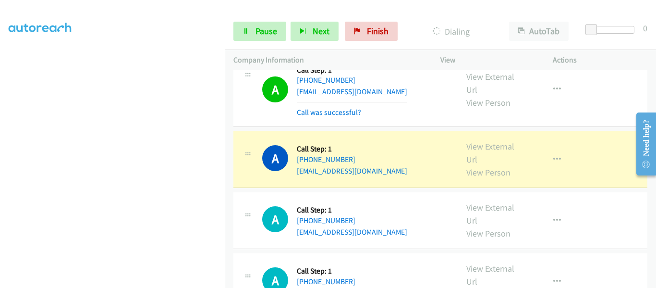
scroll to position [384, 0]
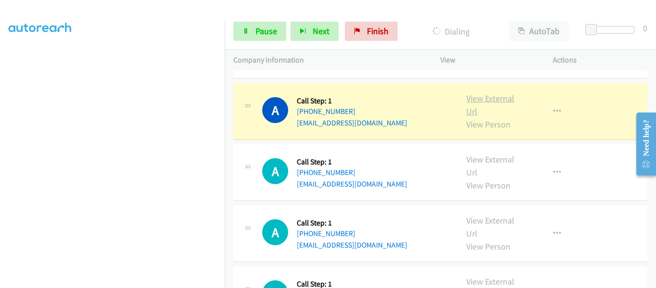
click at [492, 98] on link "View External Url" at bounding box center [491, 105] width 48 height 24
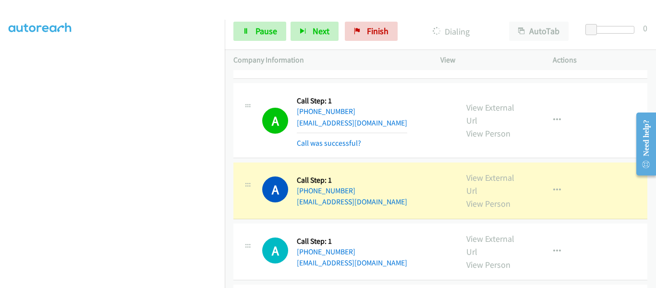
scroll to position [432, 0]
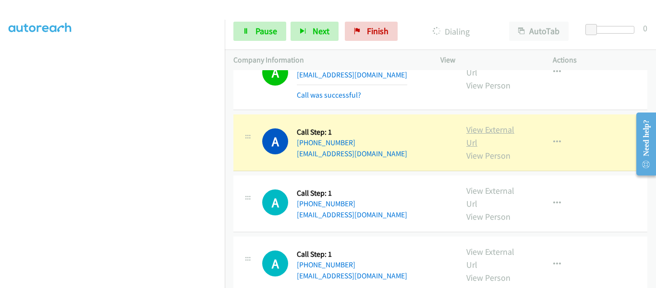
click at [485, 131] on link "View External Url" at bounding box center [491, 136] width 48 height 24
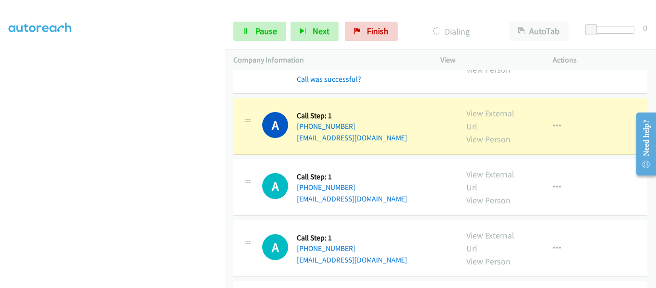
scroll to position [529, 0]
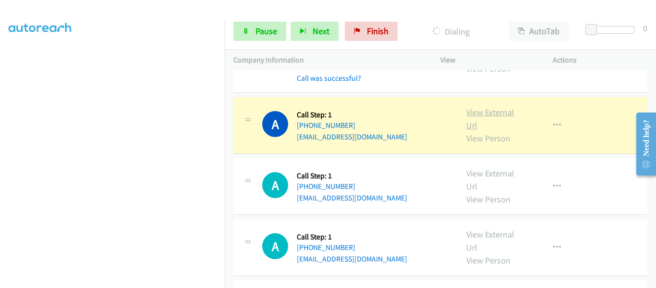
click at [484, 112] on link "View External Url" at bounding box center [491, 119] width 48 height 24
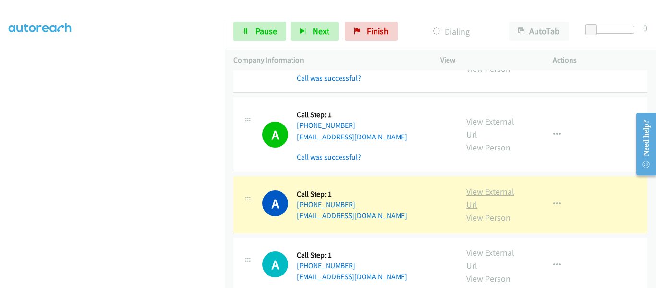
click at [480, 188] on link "View External Url" at bounding box center [491, 198] width 48 height 24
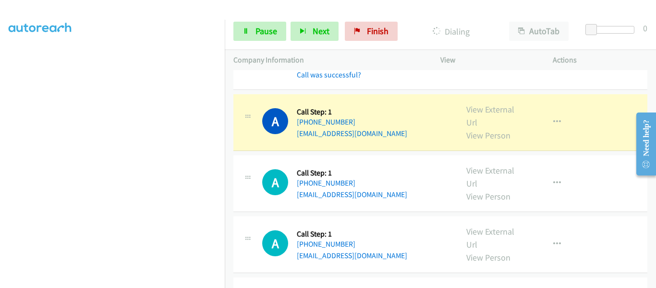
scroll to position [721, 0]
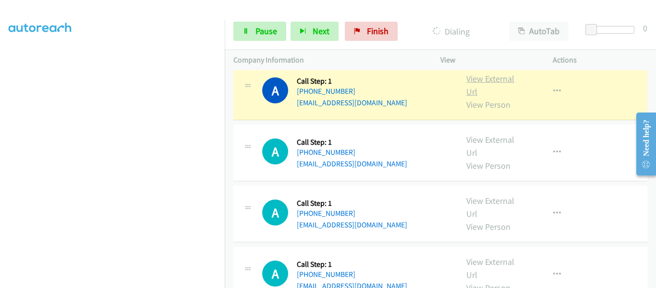
click at [484, 81] on link "View External Url" at bounding box center [491, 85] width 48 height 24
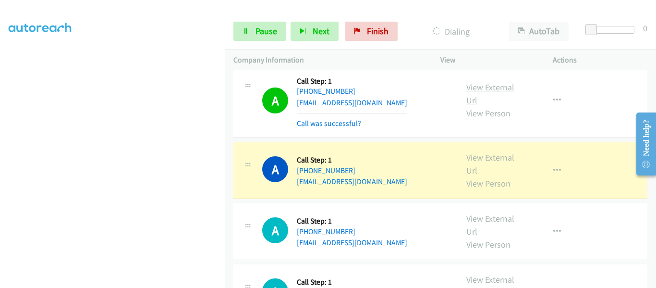
scroll to position [251, 0]
click at [486, 157] on link "View External Url" at bounding box center [491, 164] width 48 height 24
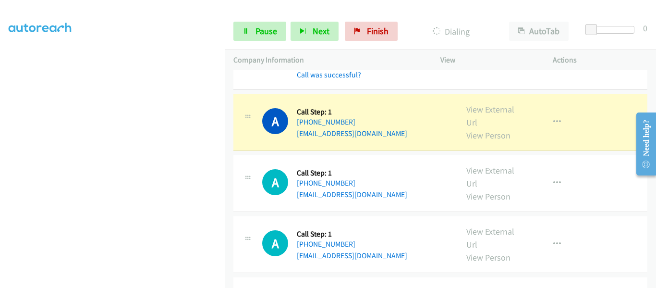
scroll to position [865, 0]
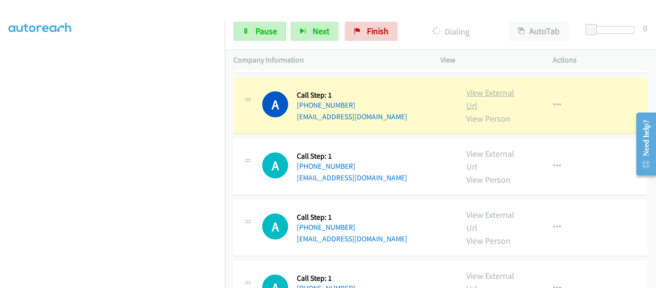
click at [488, 96] on link "View External Url" at bounding box center [491, 99] width 48 height 24
click at [247, 30] on icon at bounding box center [246, 31] width 7 height 7
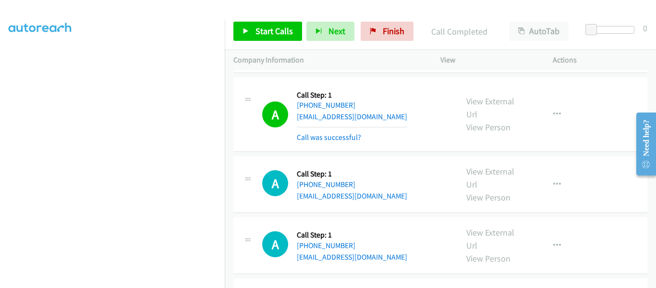
scroll to position [251, 0]
click at [253, 37] on link "Start Calls" at bounding box center [268, 31] width 69 height 19
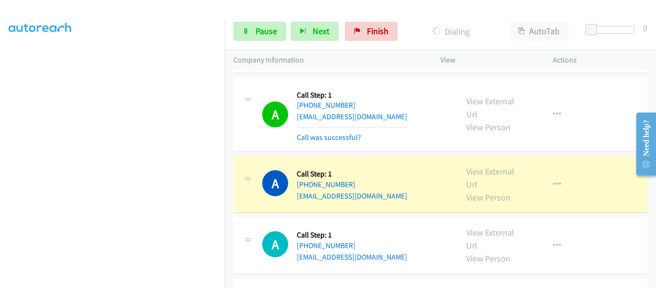
scroll to position [913, 0]
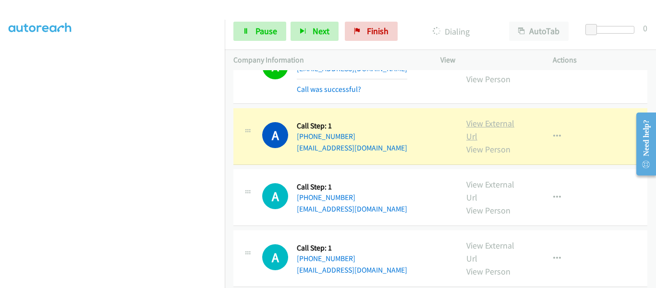
click at [489, 126] on link "View External Url" at bounding box center [491, 130] width 48 height 24
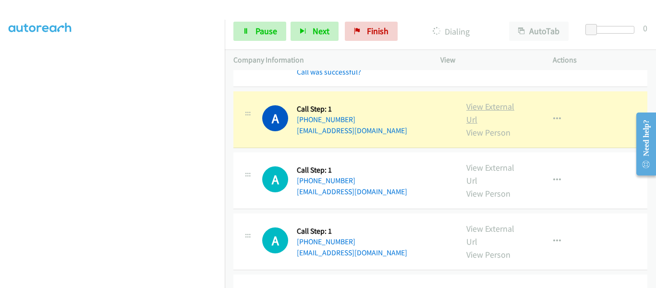
click at [484, 106] on link "View External Url" at bounding box center [491, 113] width 48 height 24
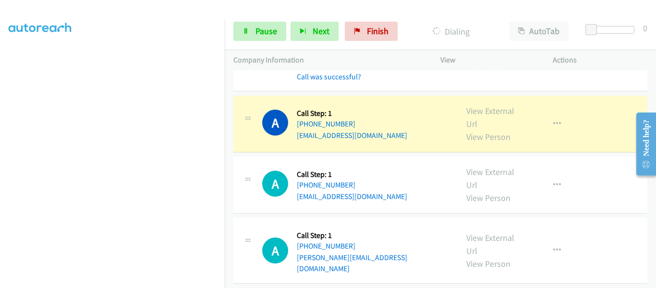
scroll to position [1105, 0]
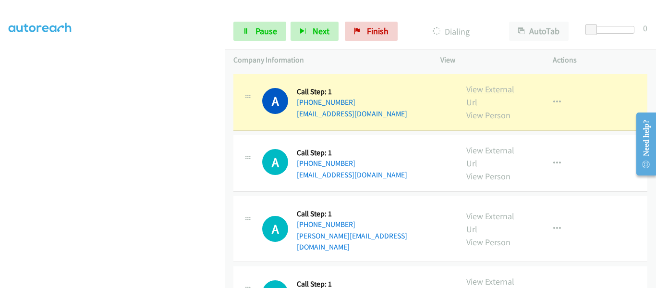
click at [482, 93] on link "View External Url" at bounding box center [491, 96] width 48 height 24
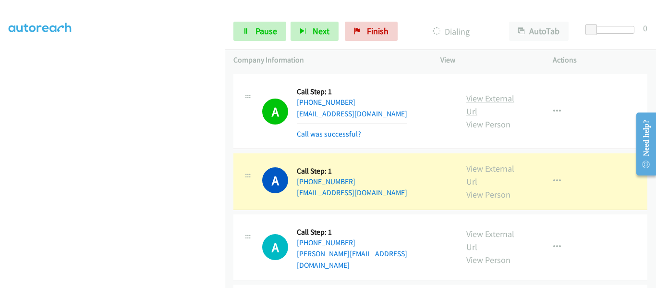
scroll to position [1153, 0]
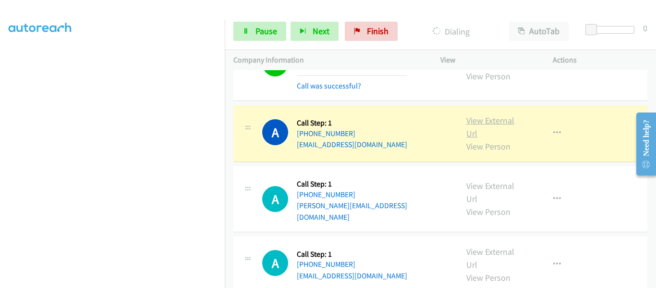
click at [486, 119] on link "View External Url" at bounding box center [491, 127] width 48 height 24
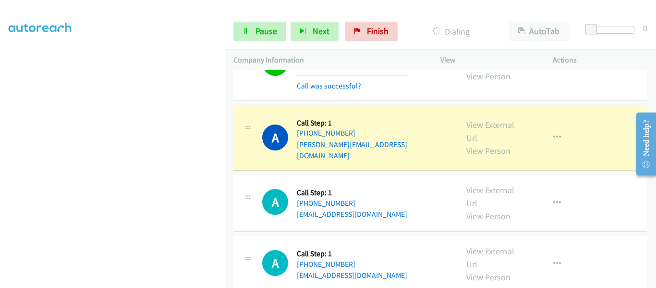
scroll to position [1249, 0]
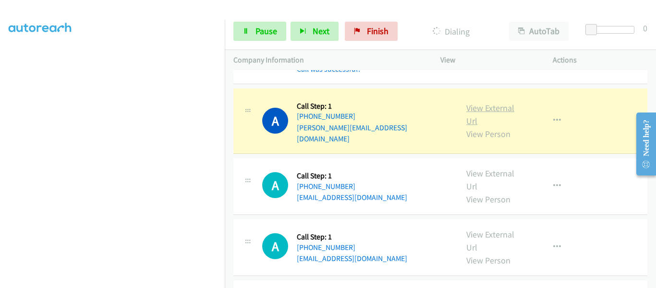
click at [492, 106] on link "View External Url" at bounding box center [491, 114] width 48 height 24
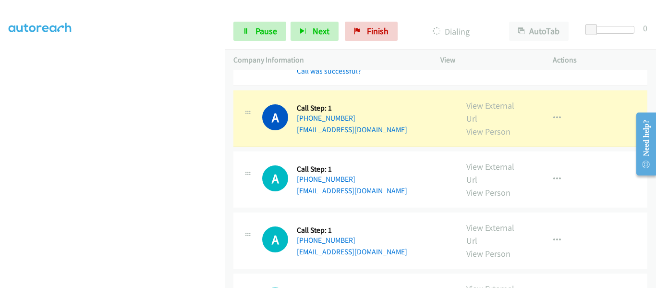
scroll to position [1345, 0]
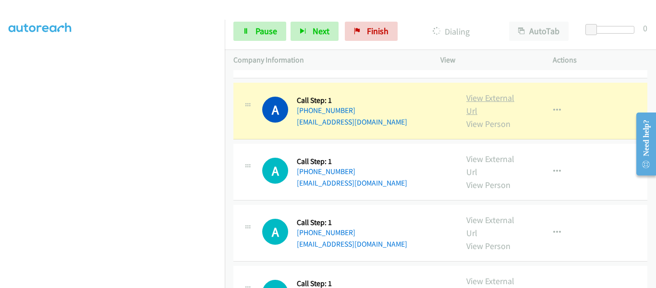
click at [490, 92] on link "View External Url" at bounding box center [491, 104] width 48 height 24
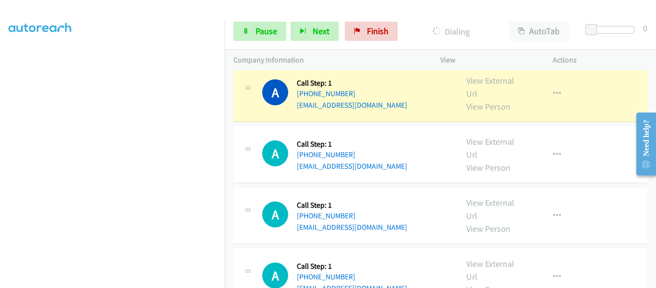
scroll to position [1393, 0]
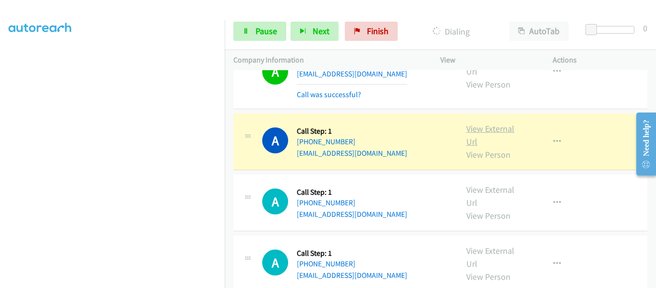
click at [483, 123] on link "View External Url" at bounding box center [491, 135] width 48 height 24
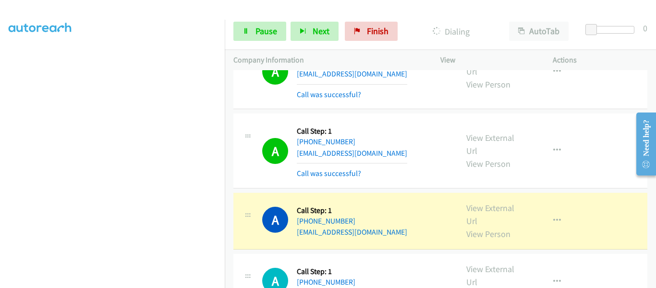
scroll to position [1489, 0]
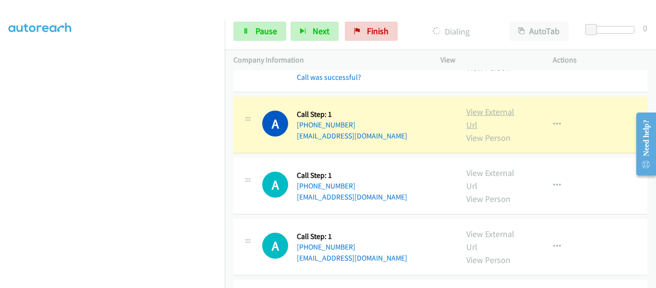
click at [490, 106] on link "View External Url" at bounding box center [491, 118] width 48 height 24
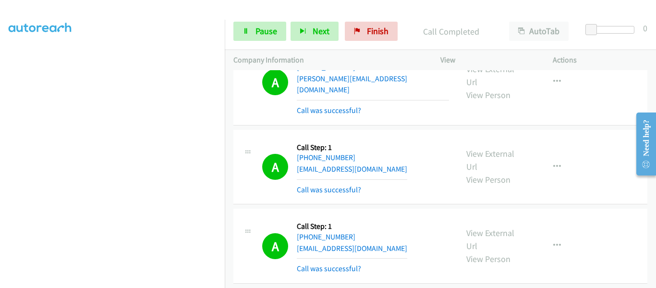
scroll to position [1297, 0]
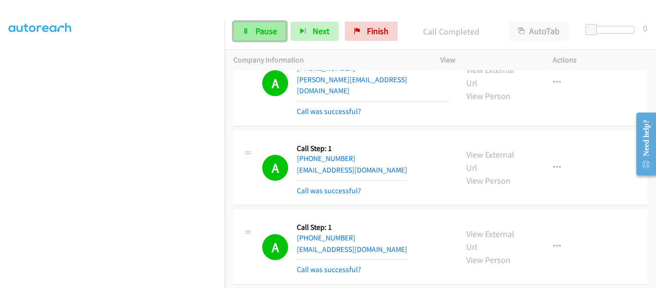
click at [255, 39] on link "Pause" at bounding box center [260, 31] width 53 height 19
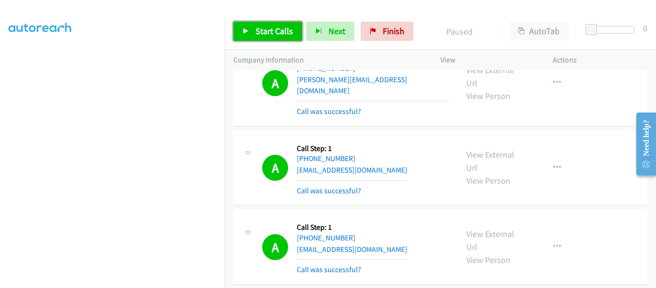
click at [245, 28] on icon at bounding box center [246, 31] width 7 height 7
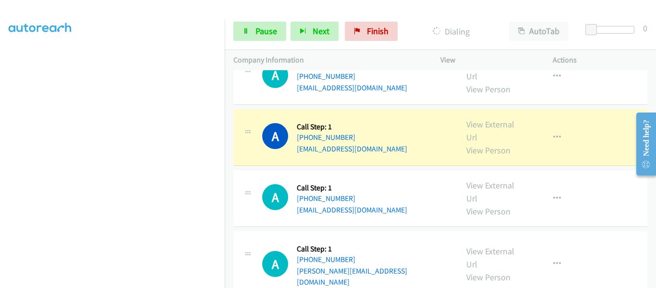
scroll to position [1634, 0]
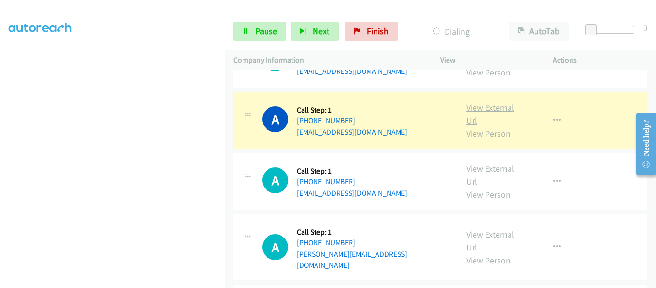
click at [492, 102] on link "View External Url" at bounding box center [491, 114] width 48 height 24
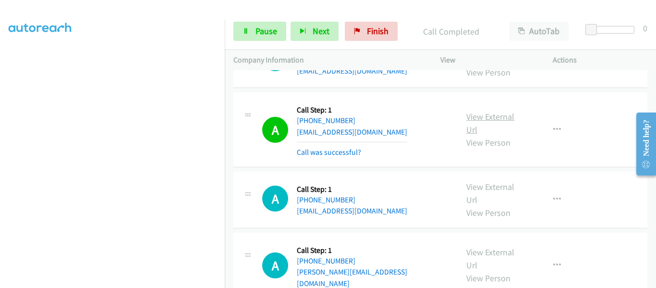
scroll to position [251, 0]
click at [240, 27] on link "Pause" at bounding box center [260, 31] width 53 height 19
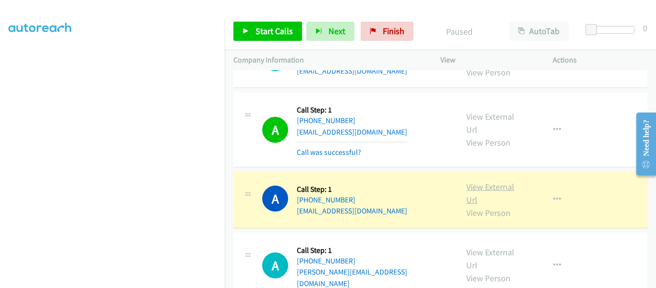
click at [482, 181] on link "View External Url" at bounding box center [491, 193] width 48 height 24
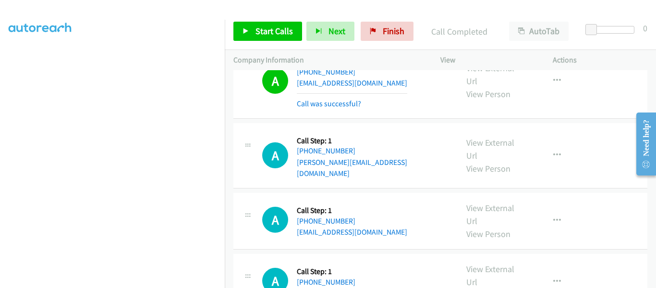
scroll to position [1778, 0]
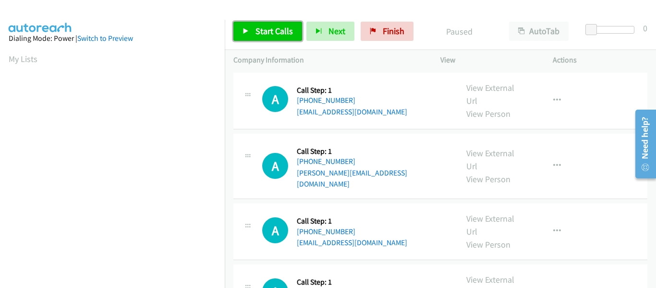
click at [243, 34] on icon at bounding box center [246, 31] width 7 height 7
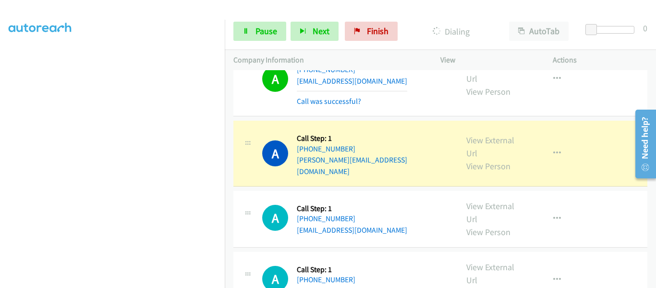
scroll to position [48, 0]
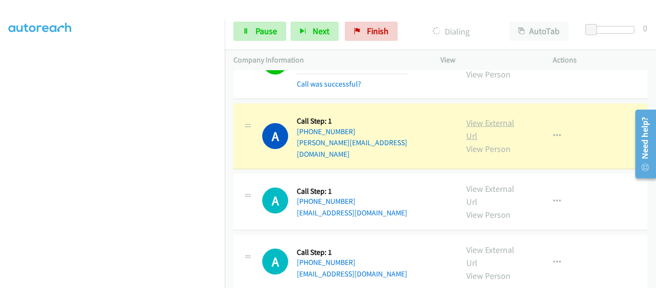
click at [489, 119] on link "View External Url" at bounding box center [491, 129] width 48 height 24
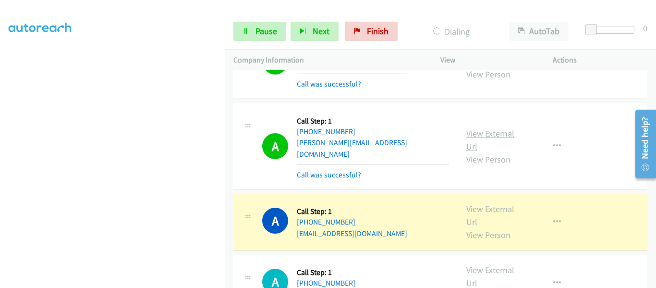
scroll to position [251, 0]
click at [247, 35] on link "Pause" at bounding box center [260, 31] width 53 height 19
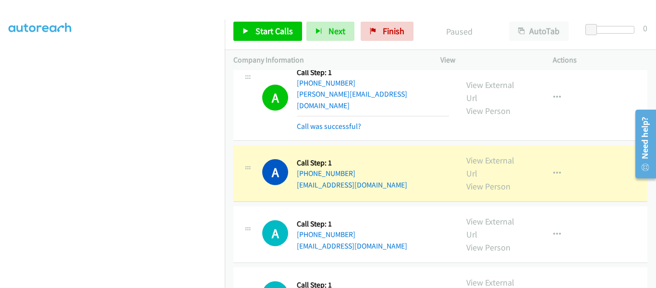
scroll to position [144, 0]
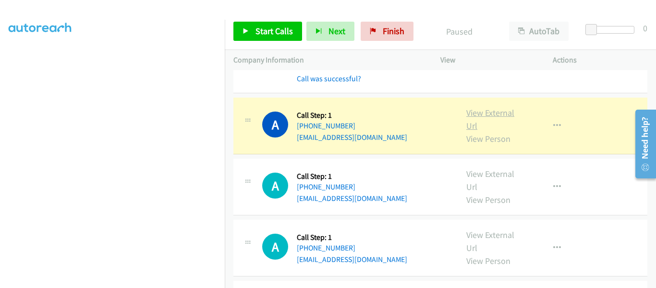
click at [491, 107] on link "View External Url" at bounding box center [491, 119] width 48 height 24
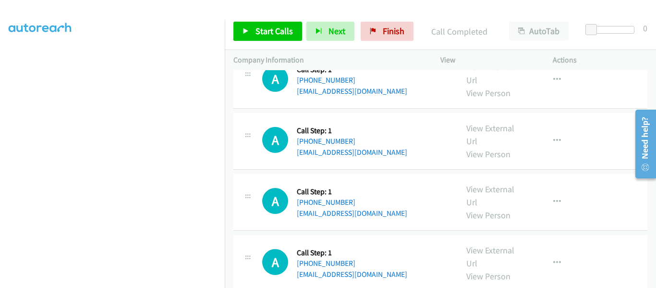
scroll to position [480, 0]
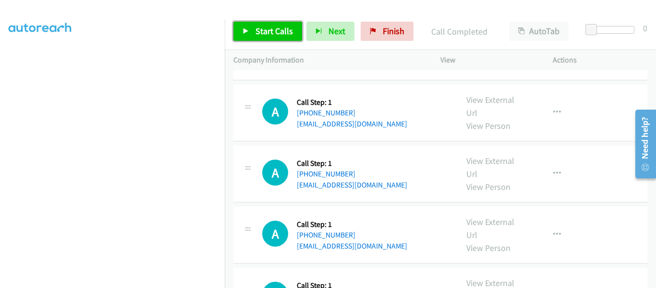
click at [249, 32] on icon at bounding box center [246, 31] width 7 height 7
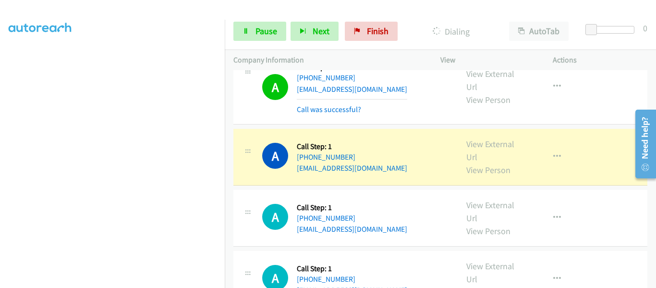
scroll to position [240, 0]
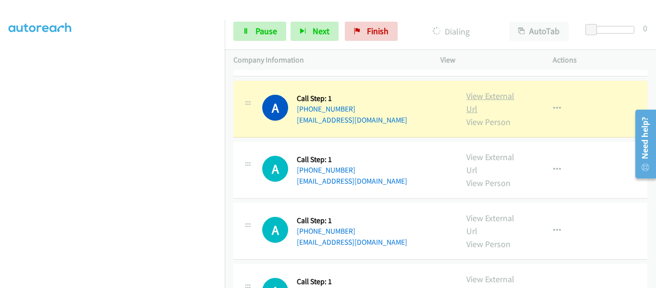
click at [496, 90] on link "View External Url" at bounding box center [491, 102] width 48 height 24
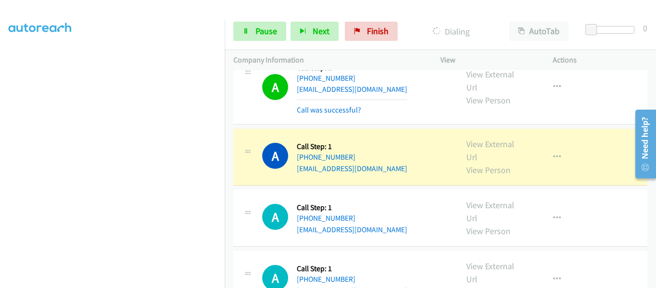
scroll to position [288, 0]
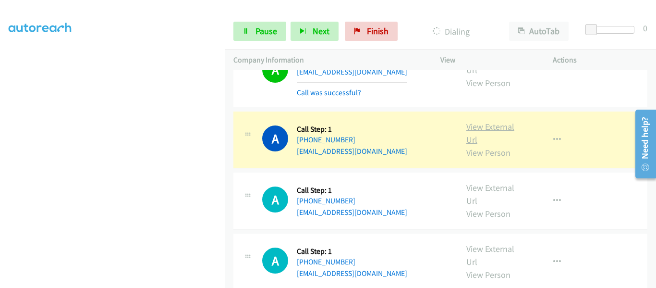
click at [489, 121] on link "View External Url" at bounding box center [491, 133] width 48 height 24
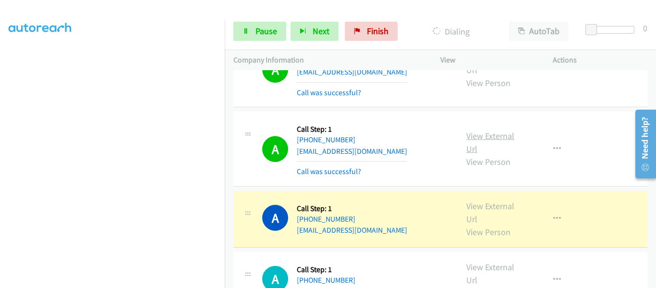
scroll to position [384, 0]
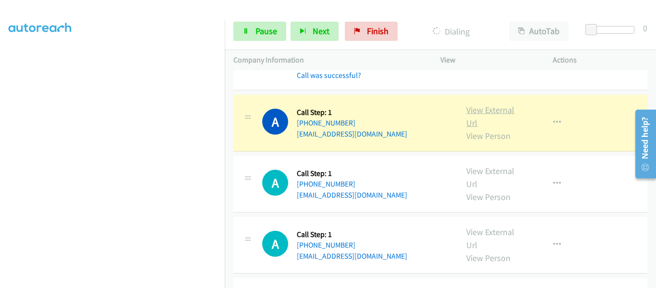
click at [489, 104] on link "View External Url" at bounding box center [491, 116] width 48 height 24
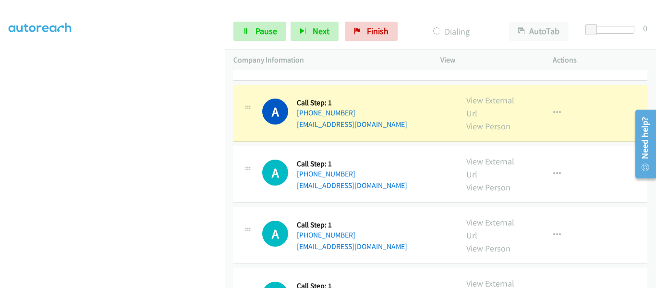
scroll to position [480, 0]
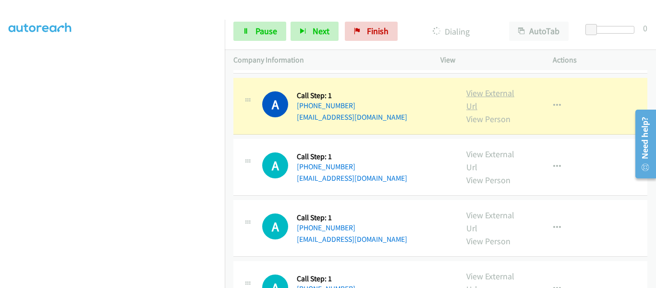
click at [490, 87] on link "View External Url" at bounding box center [491, 99] width 48 height 24
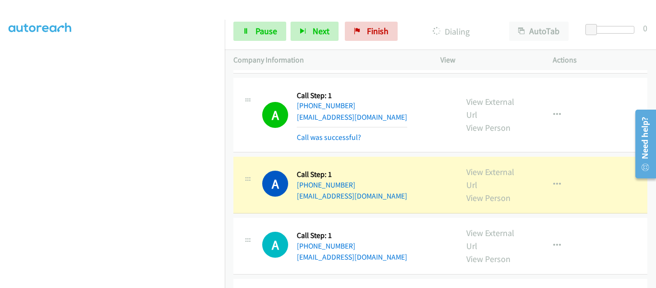
scroll to position [529, 0]
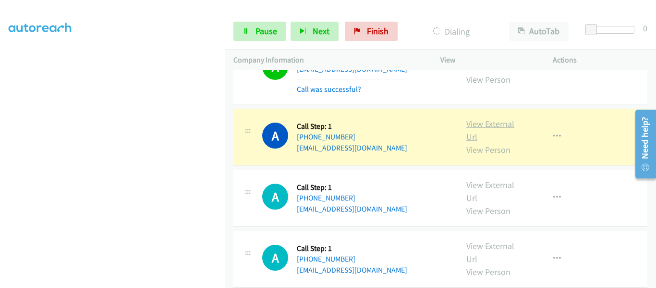
click at [486, 118] on link "View External Url" at bounding box center [491, 130] width 48 height 24
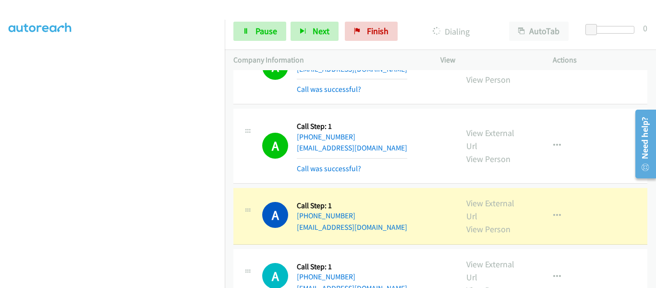
scroll to position [577, 0]
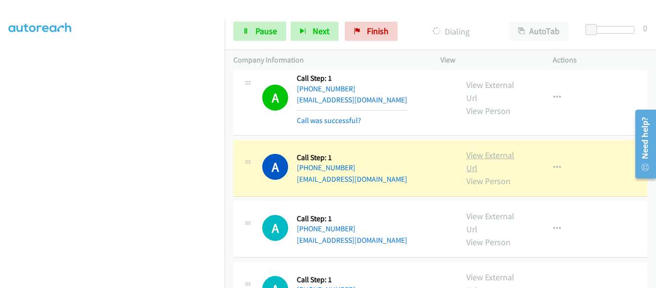
click at [489, 149] on link "View External Url" at bounding box center [491, 161] width 48 height 24
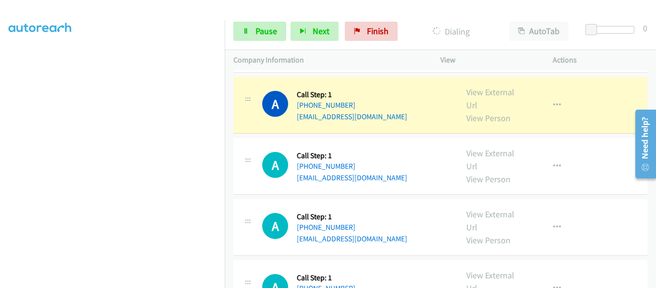
scroll to position [721, 0]
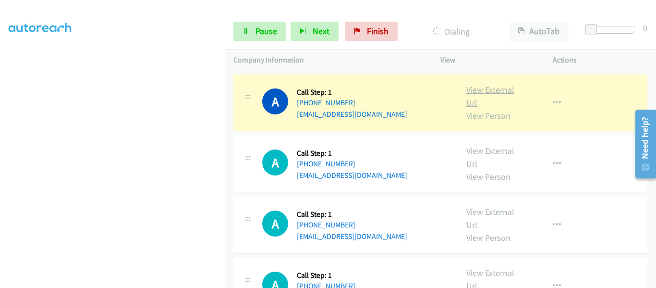
click at [484, 84] on link "View External Url" at bounding box center [491, 96] width 48 height 24
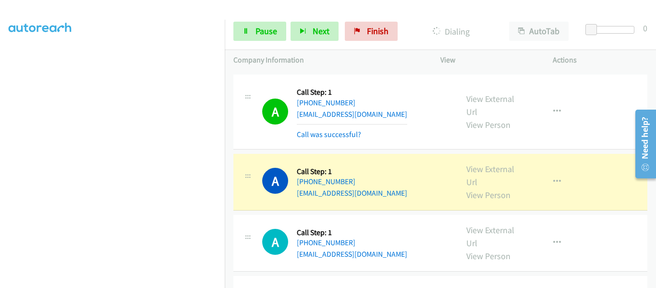
scroll to position [769, 0]
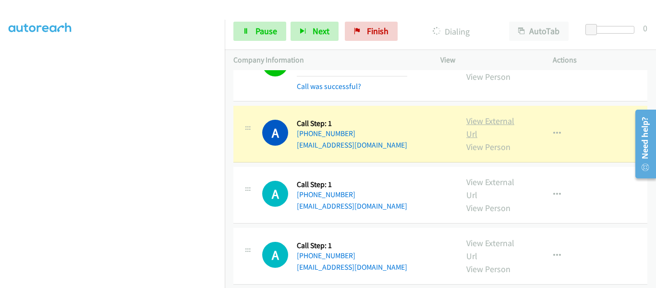
click at [479, 115] on link "View External Url" at bounding box center [491, 127] width 48 height 24
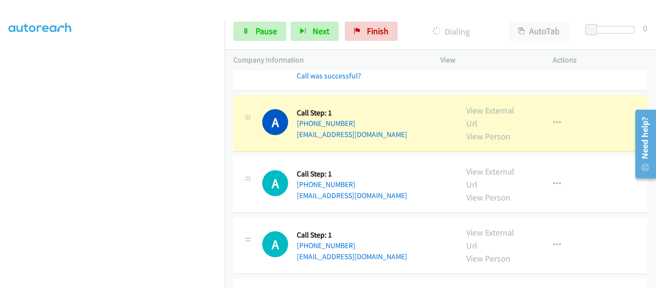
scroll to position [961, 0]
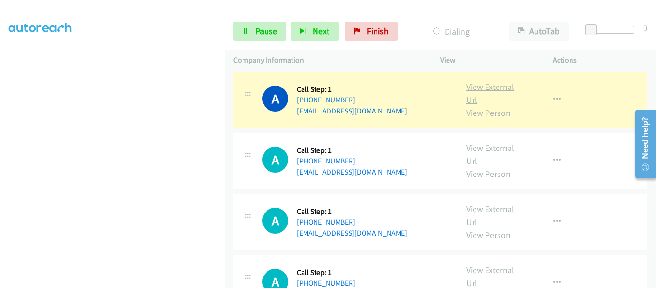
click at [478, 81] on link "View External Url" at bounding box center [491, 93] width 48 height 24
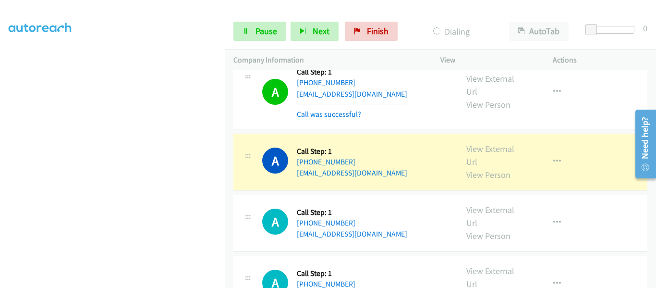
scroll to position [1105, 0]
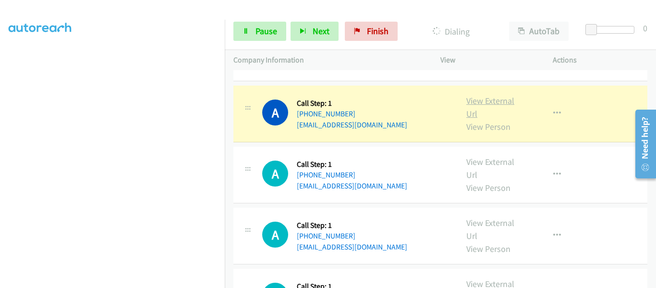
click at [490, 95] on link "View External Url" at bounding box center [491, 107] width 48 height 24
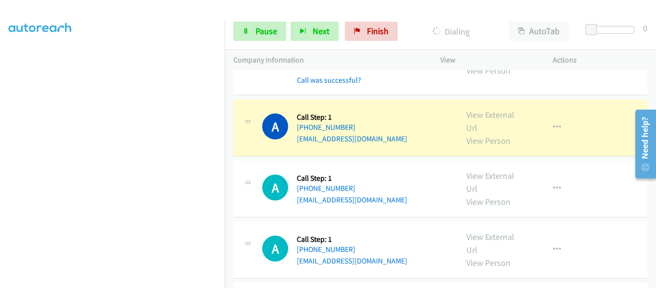
scroll to position [1153, 0]
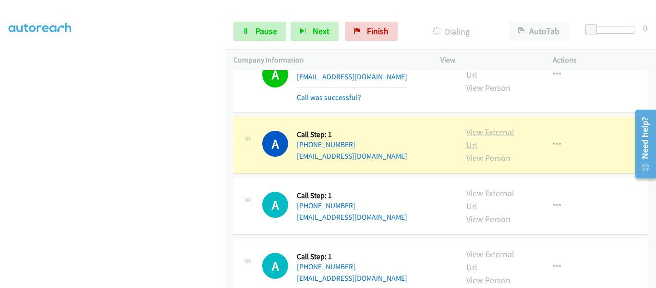
click at [492, 126] on link "View External Url" at bounding box center [491, 138] width 48 height 24
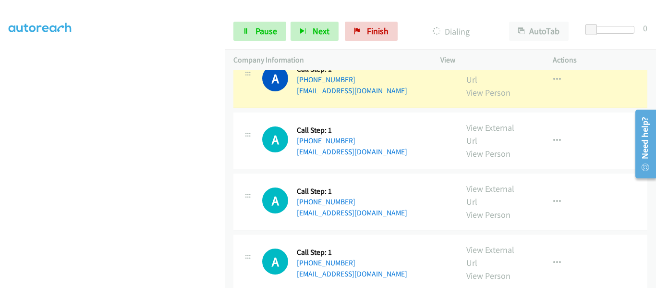
scroll to position [1249, 0]
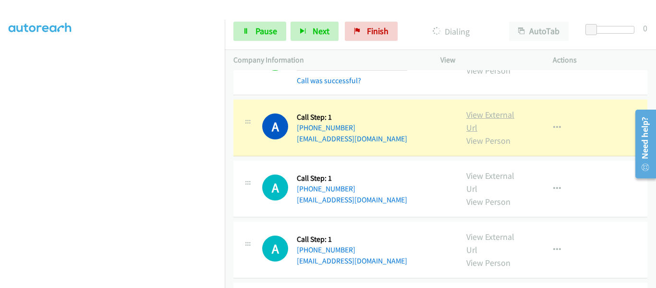
click at [492, 109] on link "View External Url" at bounding box center [491, 121] width 48 height 24
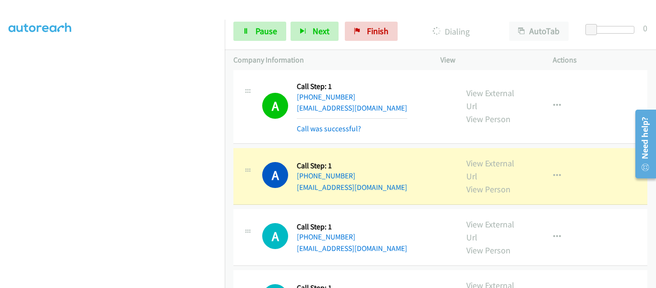
scroll to position [1297, 0]
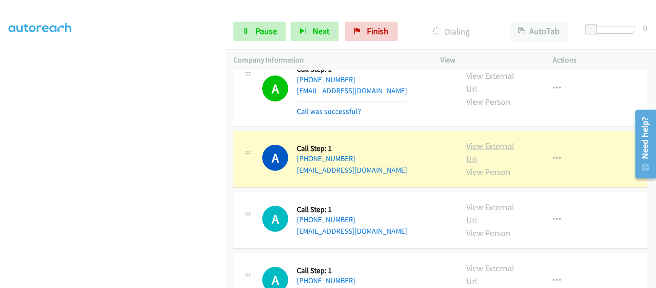
click at [478, 140] on link "View External Url" at bounding box center [491, 152] width 48 height 24
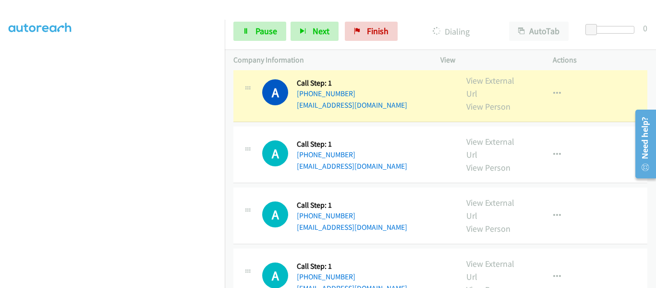
scroll to position [1393, 0]
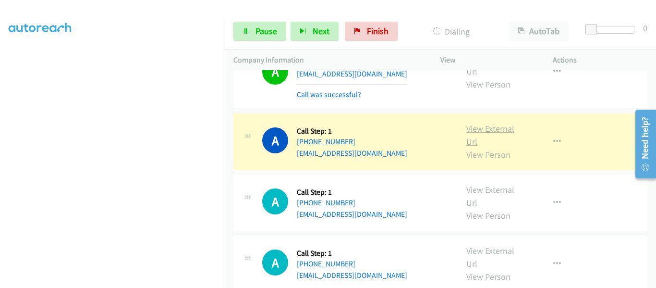
click at [489, 123] on link "View External Url" at bounding box center [491, 135] width 48 height 24
click at [485, 123] on link "View External Url" at bounding box center [491, 135] width 48 height 24
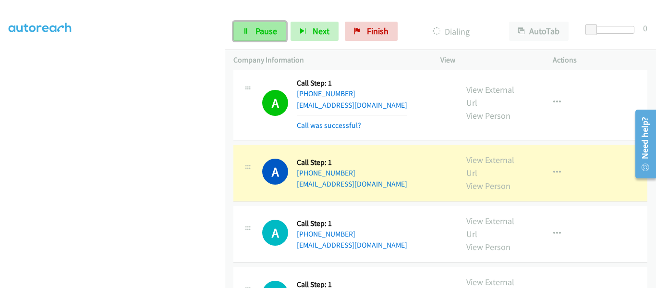
click at [258, 31] on span "Pause" at bounding box center [267, 30] width 22 height 11
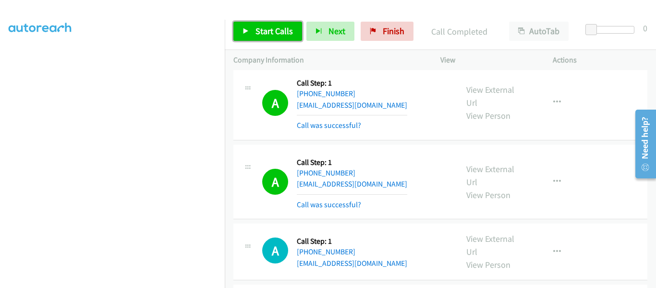
click at [244, 34] on icon at bounding box center [246, 31] width 7 height 7
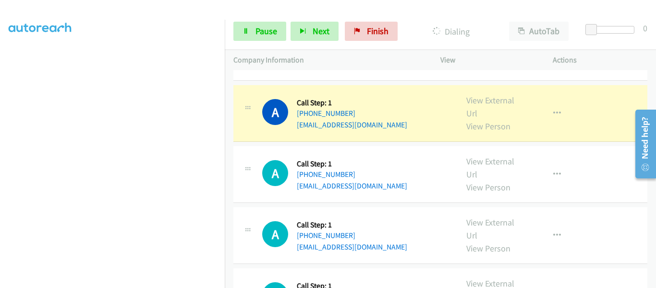
scroll to position [1586, 0]
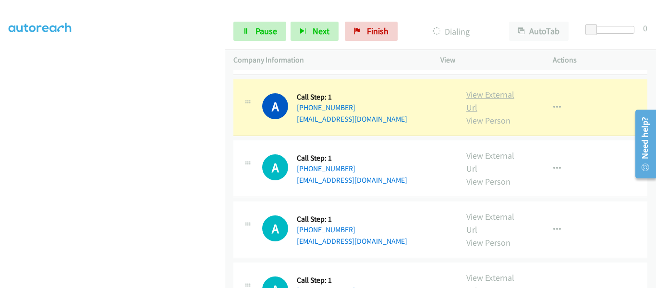
click at [493, 89] on link "View External Url" at bounding box center [491, 101] width 48 height 24
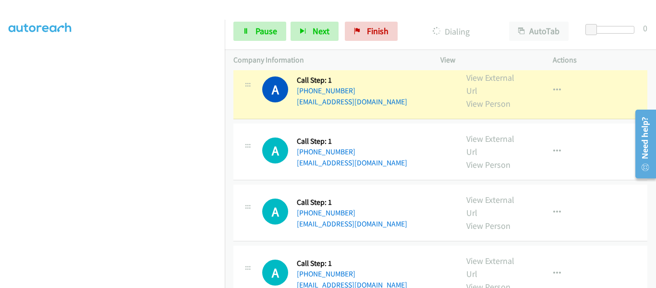
scroll to position [1634, 0]
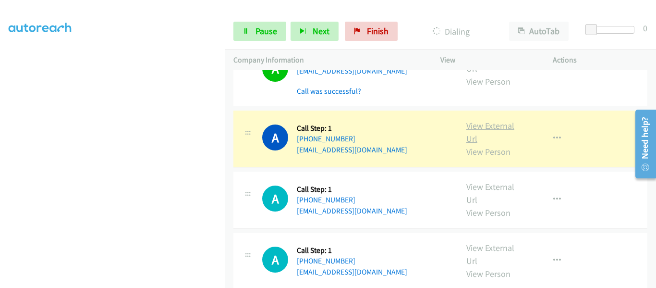
click at [486, 120] on link "View External Url" at bounding box center [491, 132] width 48 height 24
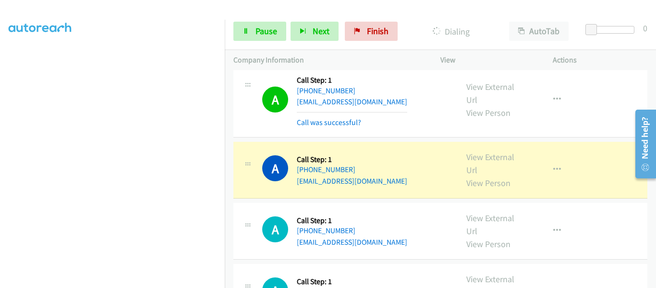
scroll to position [1730, 0]
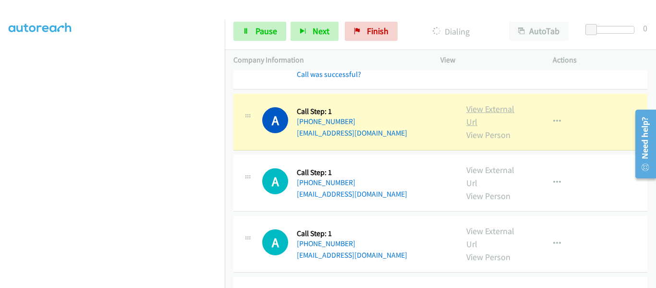
click at [475, 103] on link "View External Url" at bounding box center [491, 115] width 48 height 24
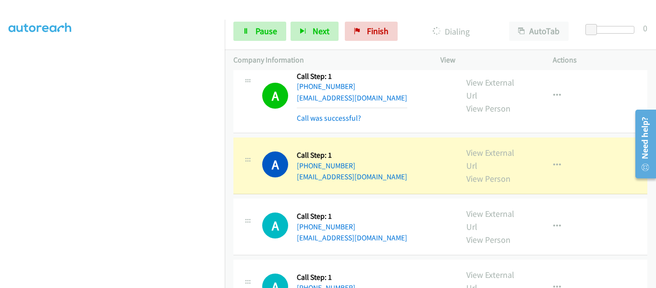
scroll to position [1826, 0]
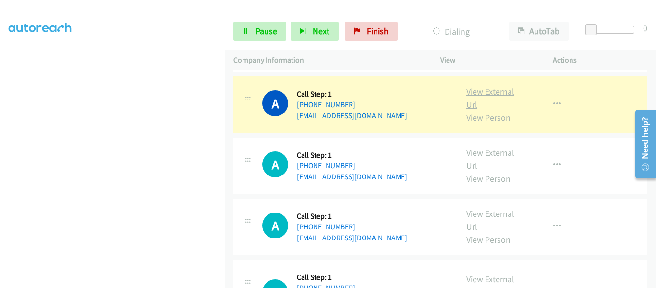
click at [492, 86] on link "View External Url" at bounding box center [491, 98] width 48 height 24
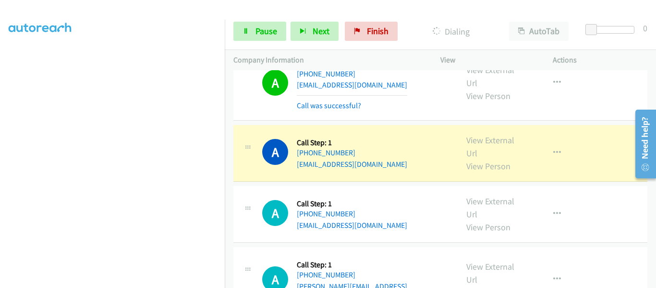
scroll to position [1874, 0]
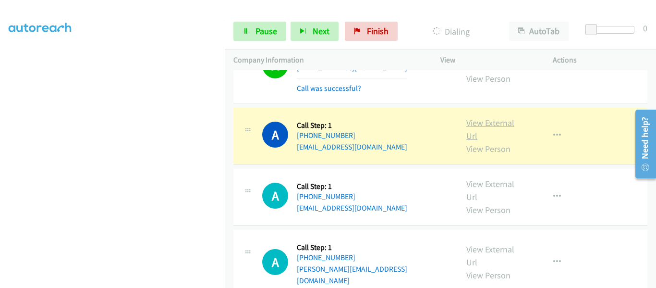
click at [487, 117] on link "View External Url" at bounding box center [491, 129] width 48 height 24
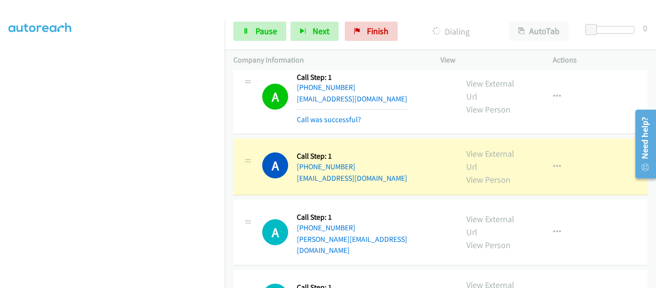
scroll to position [1970, 0]
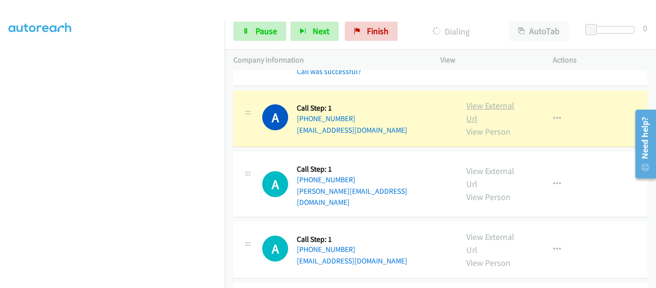
click at [485, 100] on link "View External Url" at bounding box center [491, 112] width 48 height 24
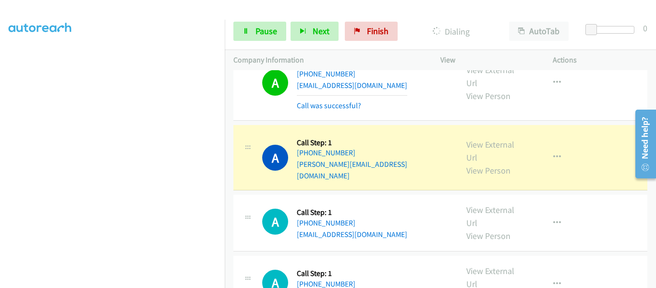
scroll to position [2066, 0]
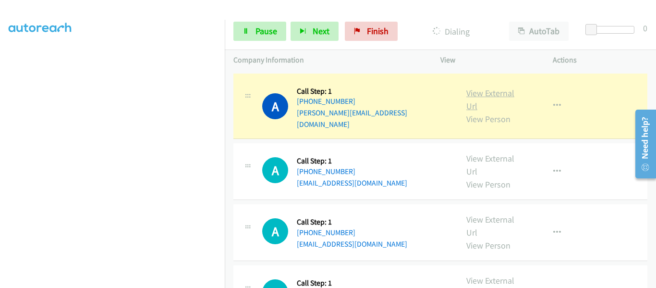
click at [480, 87] on link "View External Url" at bounding box center [491, 99] width 48 height 24
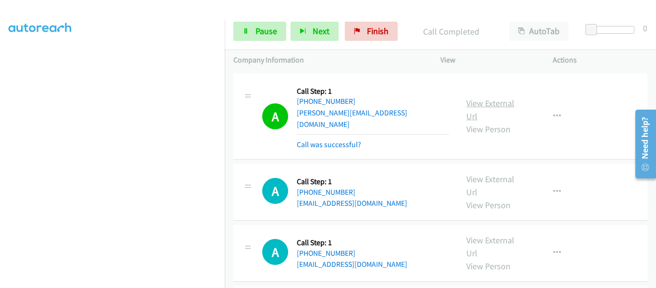
scroll to position [251, 0]
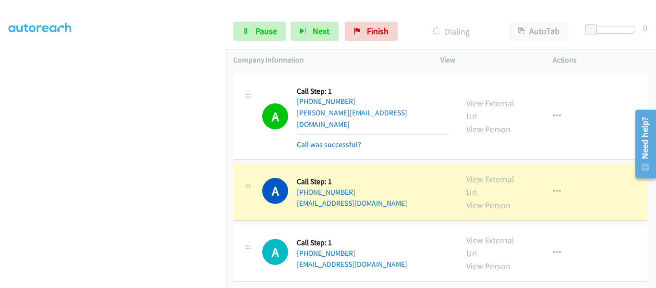
click at [496, 173] on link "View External Url" at bounding box center [491, 185] width 48 height 24
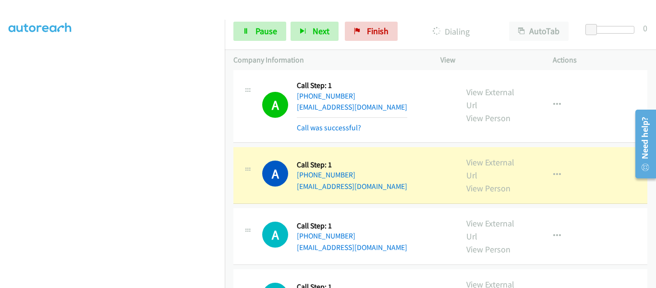
scroll to position [2210, 0]
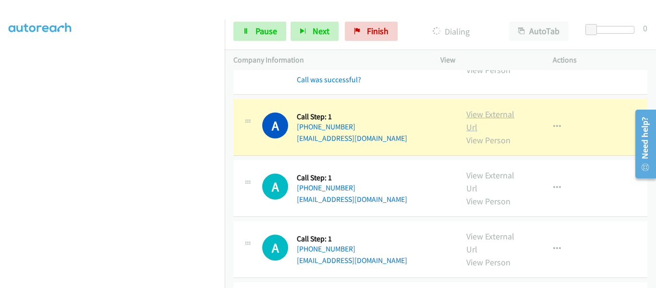
click at [492, 109] on link "View External Url" at bounding box center [491, 121] width 48 height 24
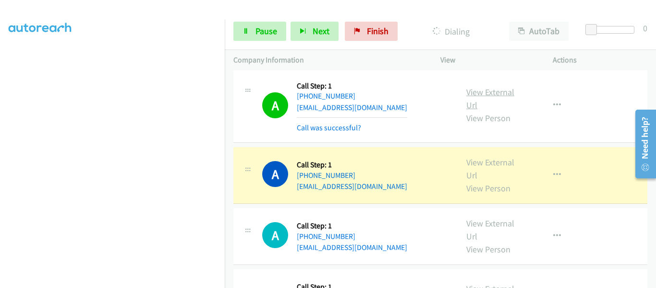
scroll to position [2258, 0]
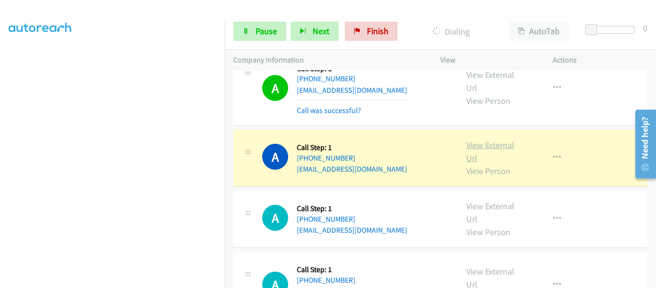
click at [491, 139] on link "View External Url" at bounding box center [491, 151] width 48 height 24
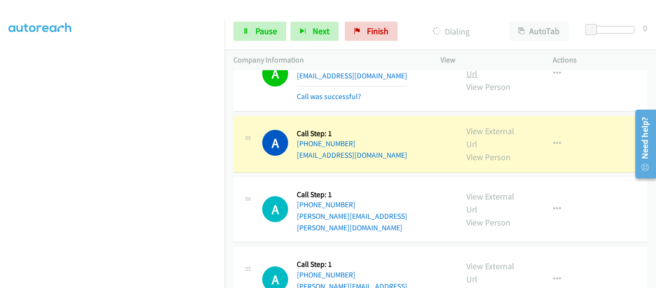
scroll to position [2354, 0]
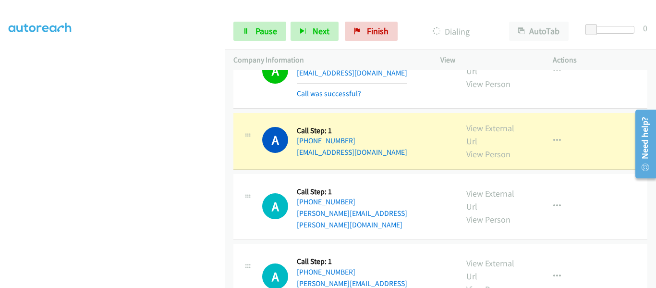
click at [495, 123] on link "View External Url" at bounding box center [491, 135] width 48 height 24
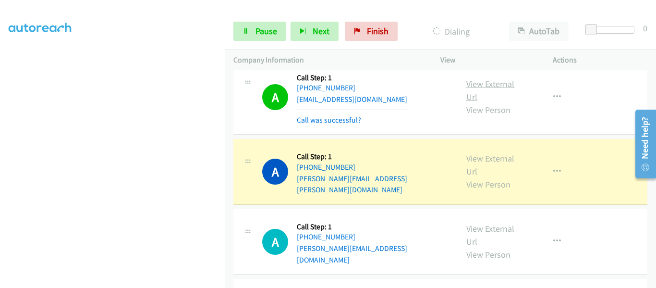
scroll to position [2450, 0]
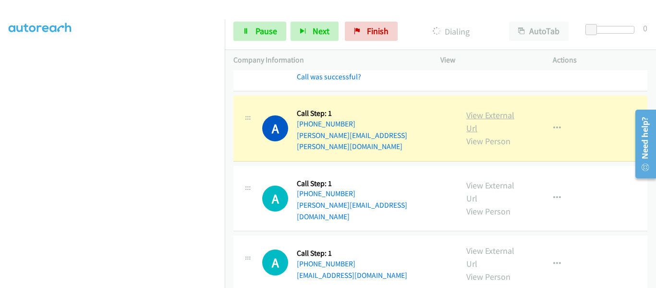
click at [489, 110] on link "View External Url" at bounding box center [491, 122] width 48 height 24
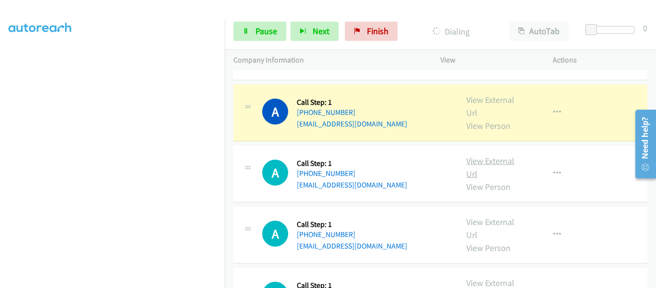
scroll to position [2595, 0]
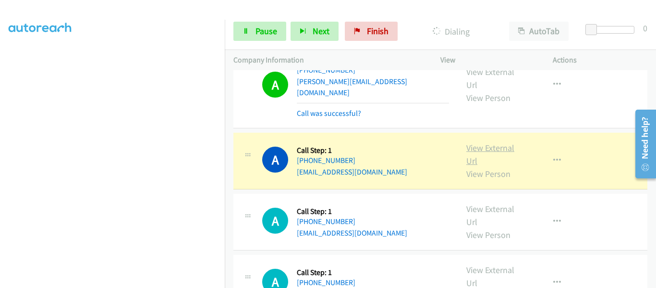
click at [497, 142] on link "View External Url" at bounding box center [491, 154] width 48 height 24
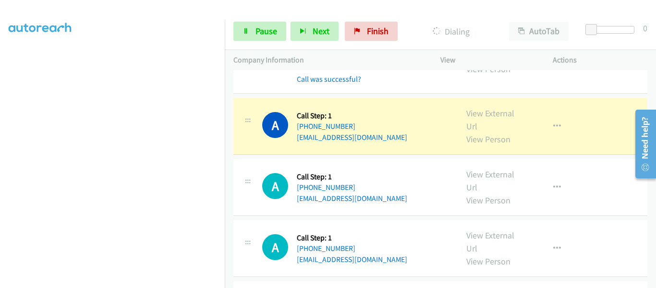
scroll to position [2691, 0]
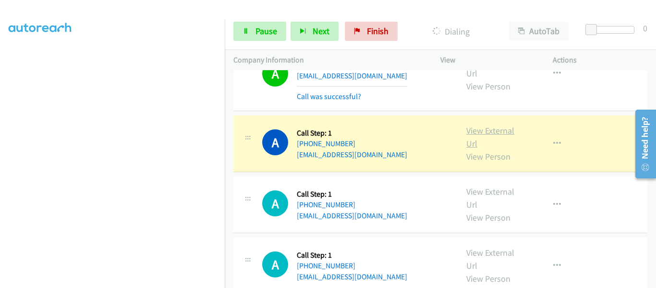
click at [496, 125] on link "View External Url" at bounding box center [491, 137] width 48 height 24
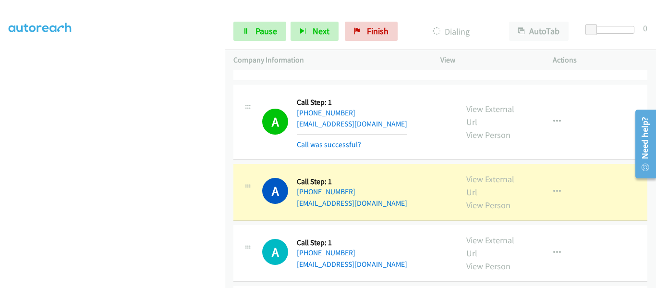
scroll to position [2739, 0]
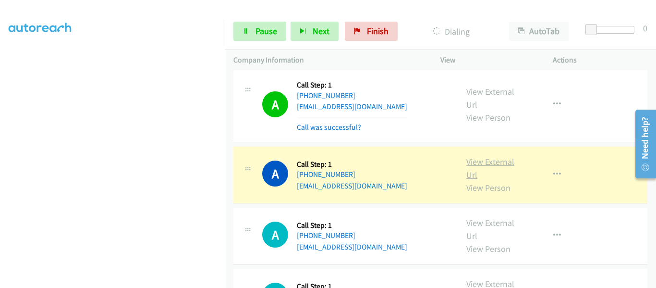
click at [491, 156] on link "View External Url" at bounding box center [491, 168] width 48 height 24
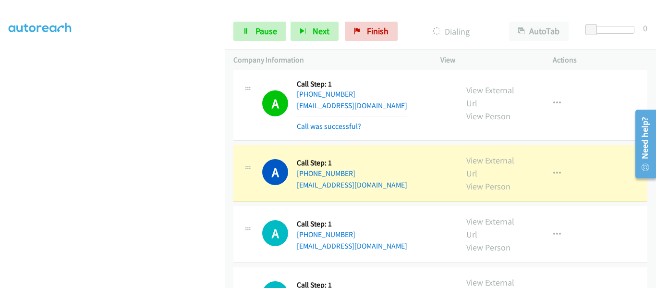
scroll to position [2835, 0]
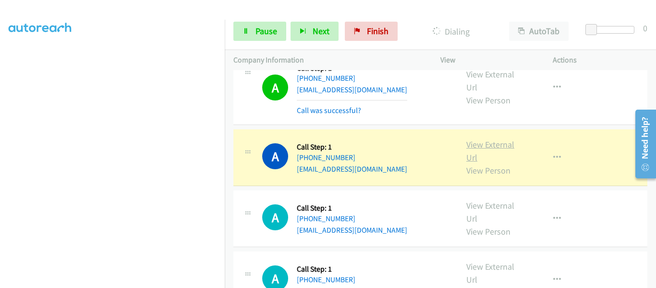
click at [487, 139] on link "View External Url" at bounding box center [491, 151] width 48 height 24
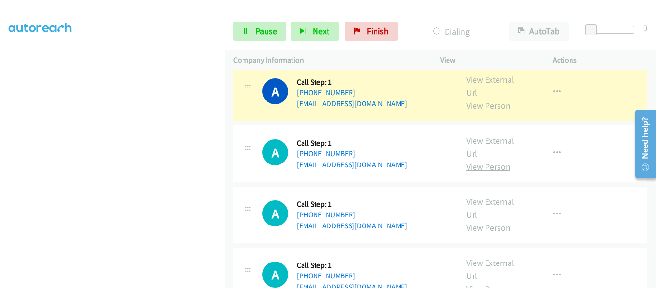
scroll to position [2931, 0]
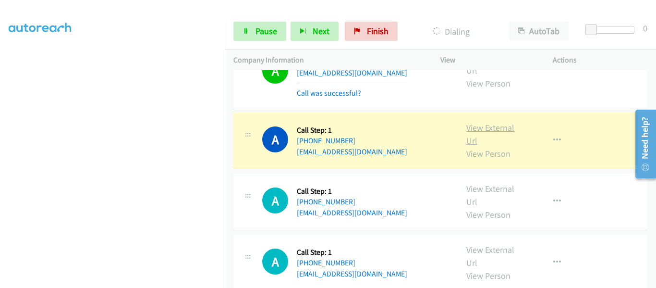
click at [488, 122] on link "View External Url" at bounding box center [491, 134] width 48 height 24
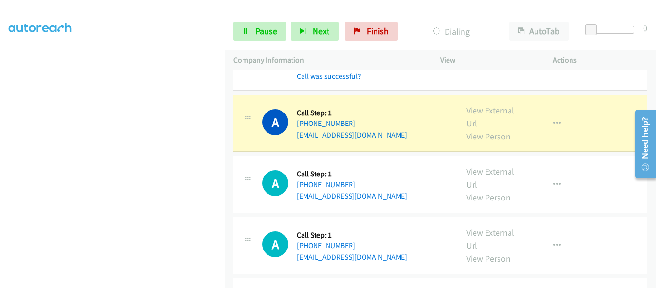
scroll to position [2979, 0]
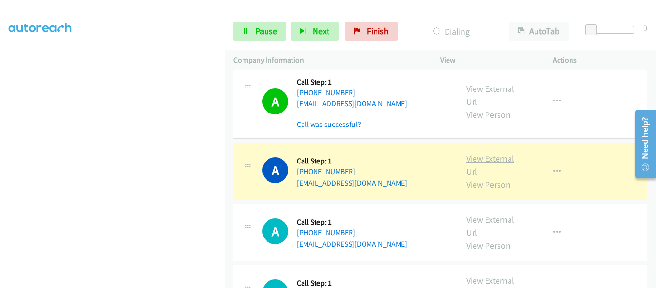
click at [488, 153] on link "View External Url" at bounding box center [491, 165] width 48 height 24
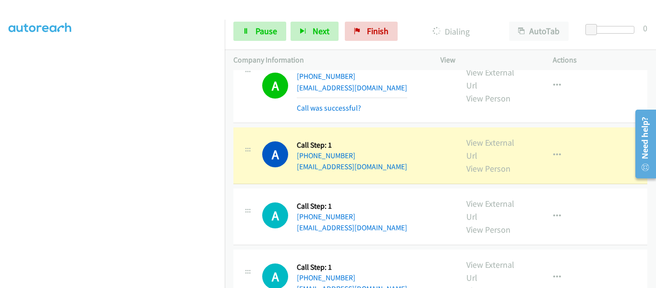
scroll to position [3075, 0]
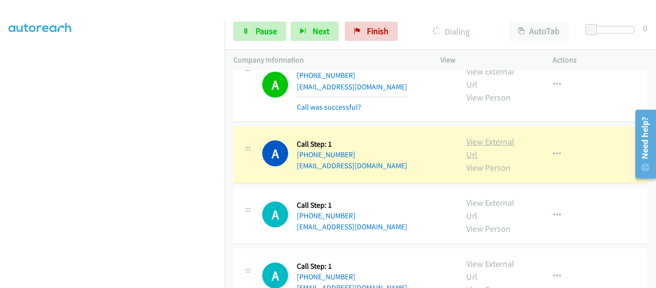
click at [483, 136] on link "View External Url" at bounding box center [491, 148] width 48 height 24
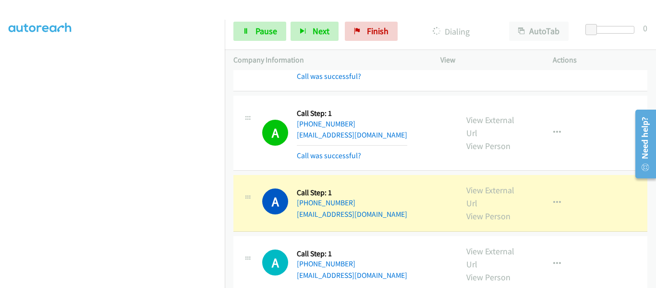
scroll to position [3123, 0]
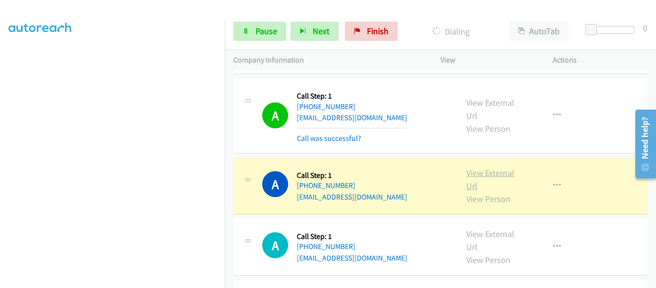
click at [479, 167] on link "View External Url" at bounding box center [491, 179] width 48 height 24
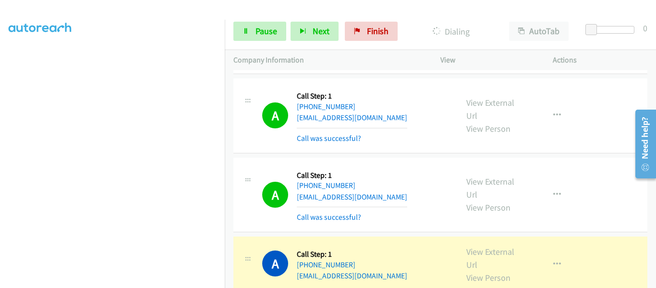
scroll to position [3219, 0]
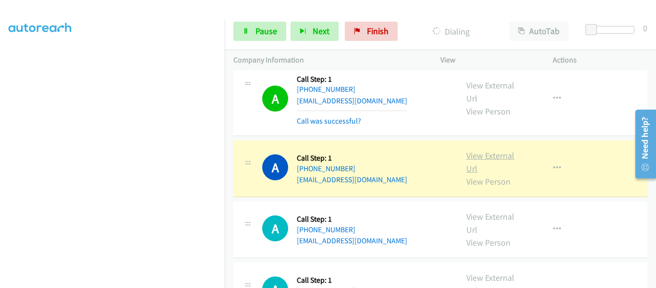
click at [493, 150] on link "View External Url" at bounding box center [491, 162] width 48 height 24
click at [486, 150] on link "View External Url" at bounding box center [491, 162] width 48 height 24
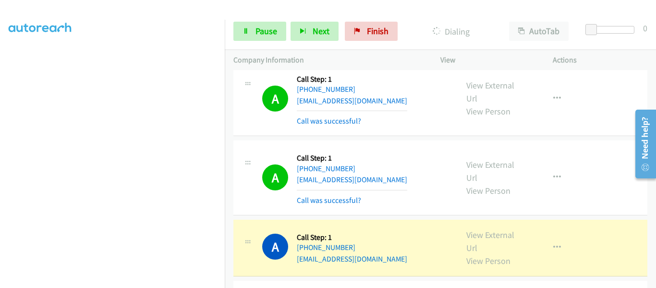
scroll to position [3315, 0]
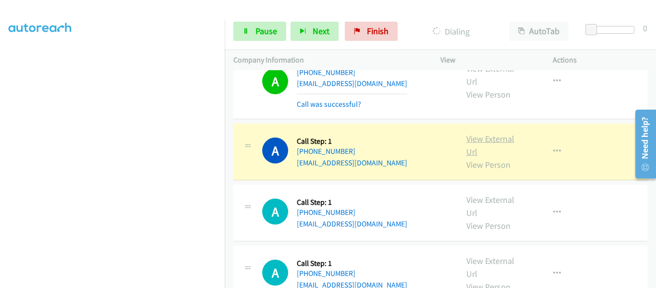
click at [488, 133] on link "View External Url" at bounding box center [491, 145] width 48 height 24
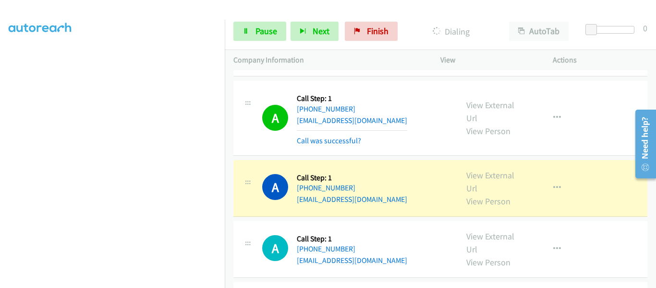
scroll to position [3459, 0]
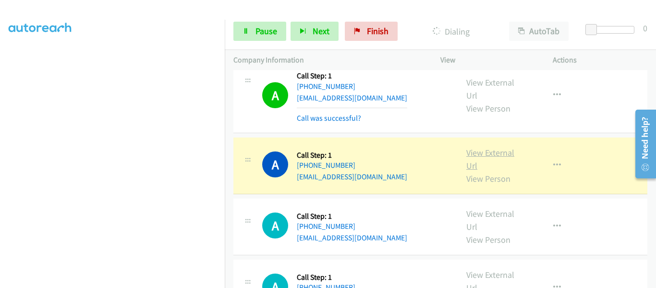
click at [500, 147] on link "View External Url" at bounding box center [491, 159] width 48 height 24
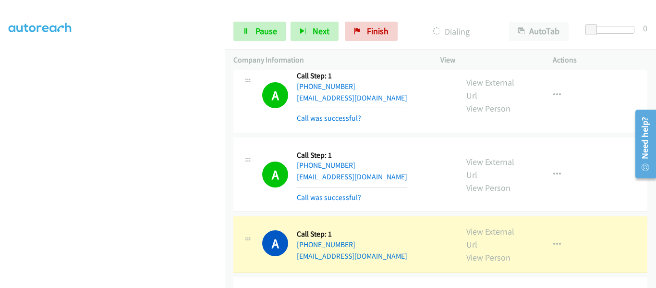
scroll to position [3556, 0]
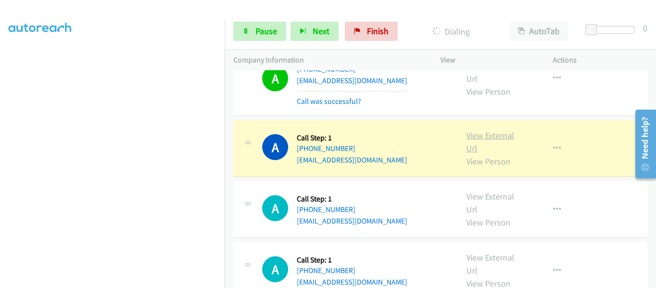
click at [491, 130] on link "View External Url" at bounding box center [491, 142] width 48 height 24
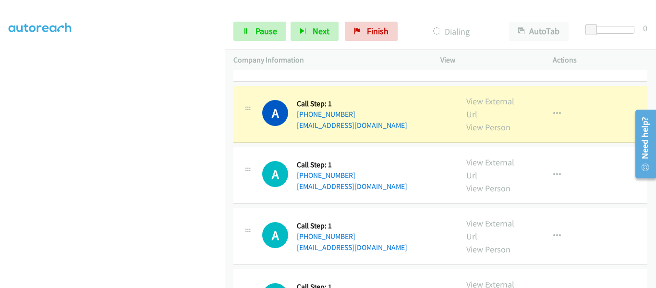
scroll to position [3652, 0]
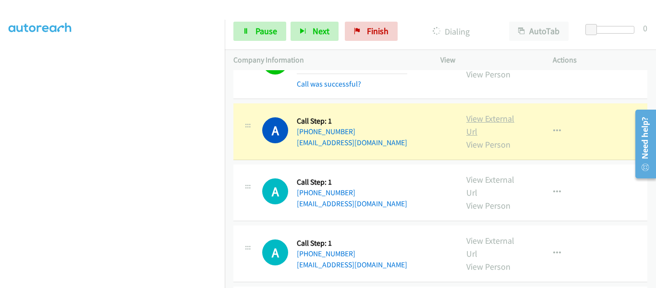
click at [482, 113] on link "View External Url" at bounding box center [491, 125] width 48 height 24
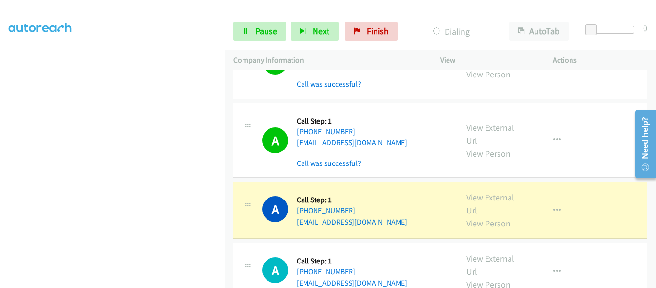
click at [489, 192] on link "View External Url" at bounding box center [491, 204] width 48 height 24
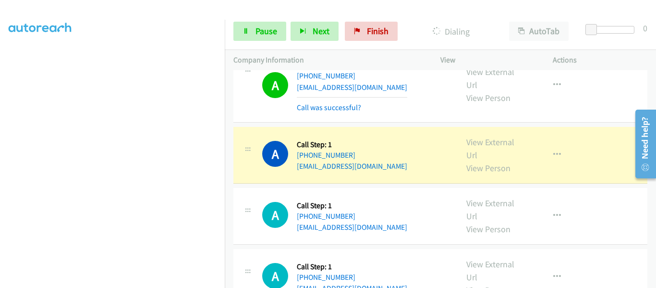
scroll to position [3796, 0]
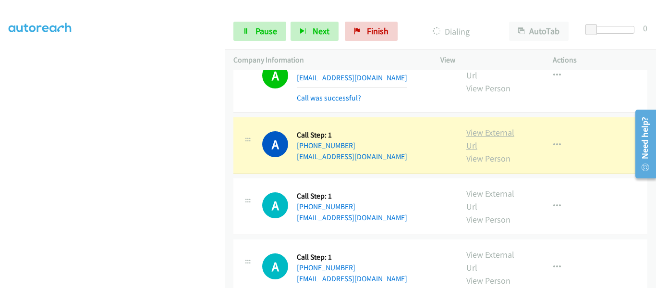
click at [484, 127] on link "View External Url" at bounding box center [491, 139] width 48 height 24
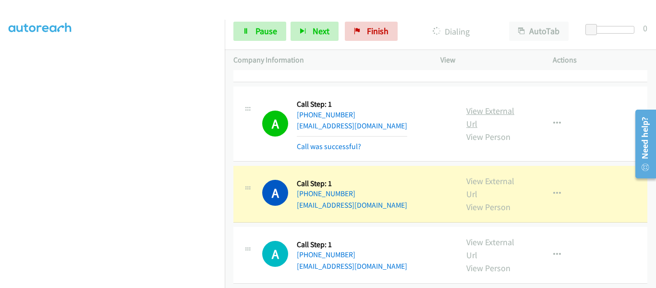
scroll to position [3844, 0]
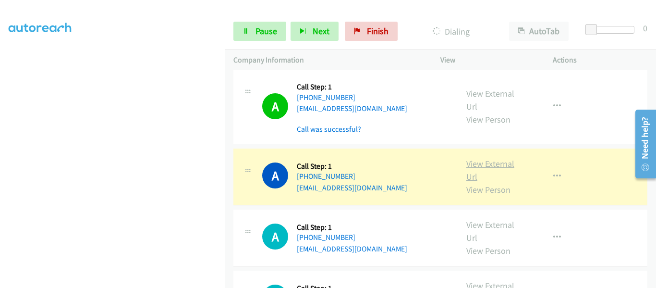
click at [491, 158] on link "View External Url" at bounding box center [491, 170] width 48 height 24
click at [241, 33] on link "Pause" at bounding box center [260, 31] width 53 height 19
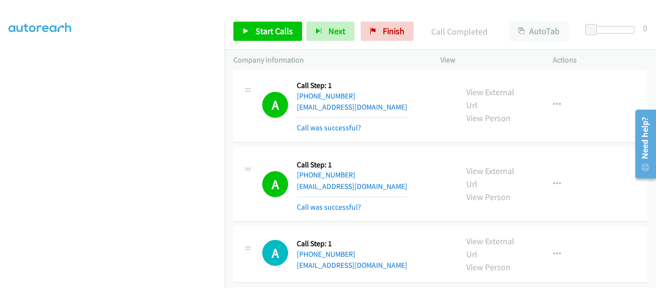
scroll to position [3892, 0]
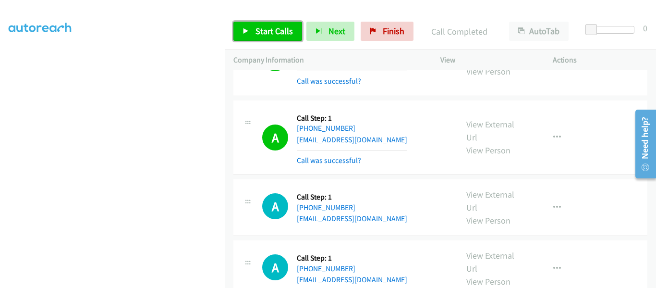
click at [248, 25] on link "Start Calls" at bounding box center [268, 31] width 69 height 19
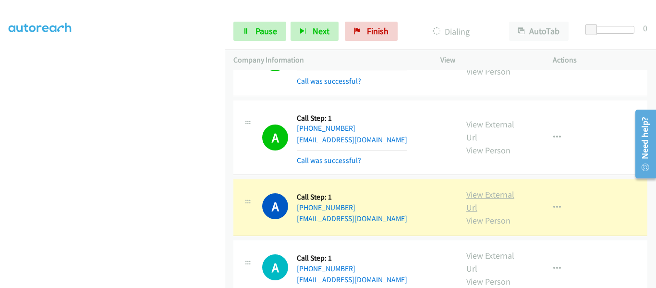
click at [491, 189] on link "View External Url" at bounding box center [491, 201] width 48 height 24
click at [554, 204] on icon "button" at bounding box center [558, 208] width 8 height 8
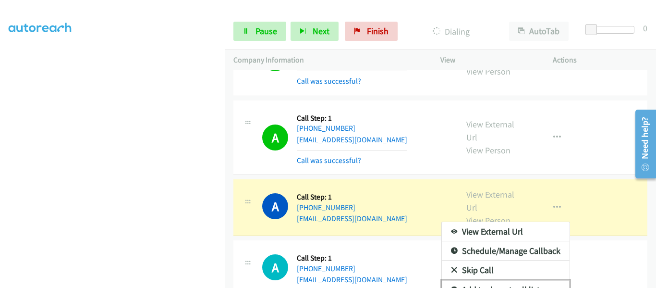
click at [520, 280] on link "Add to do not call list" at bounding box center [506, 289] width 128 height 19
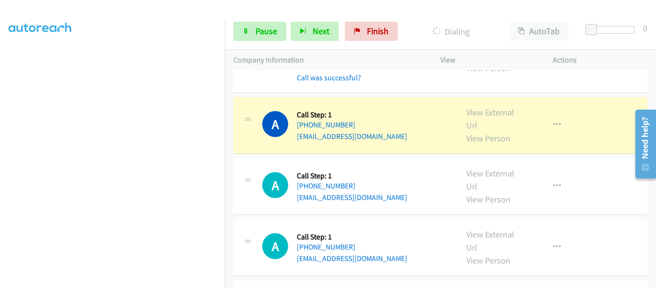
scroll to position [4036, 0]
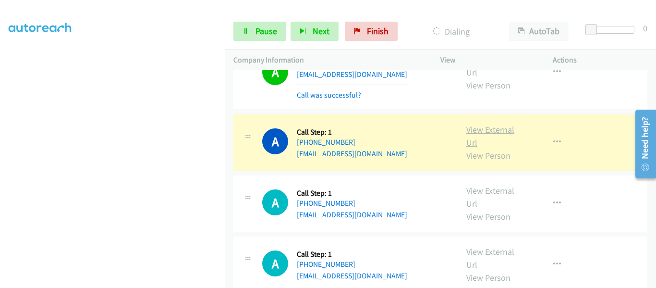
click at [485, 124] on link "View External Url" at bounding box center [491, 136] width 48 height 24
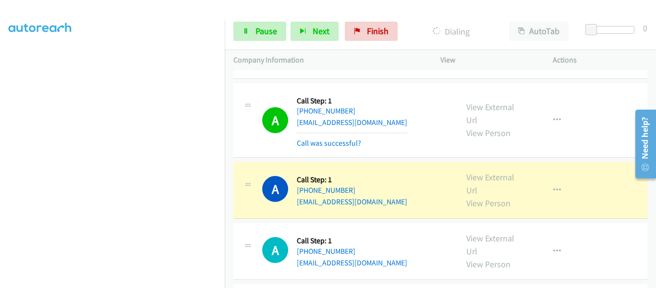
scroll to position [4084, 0]
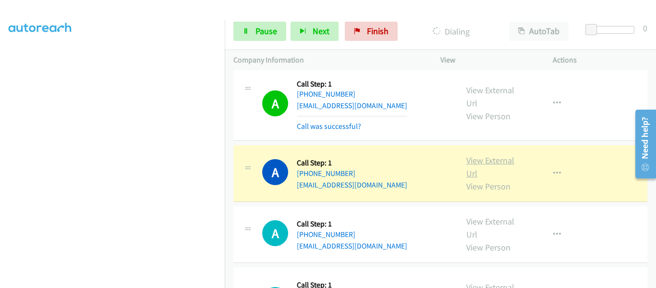
click at [487, 155] on link "View External Url" at bounding box center [491, 167] width 48 height 24
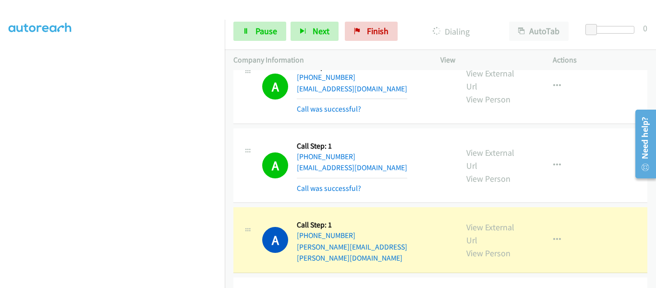
scroll to position [4228, 0]
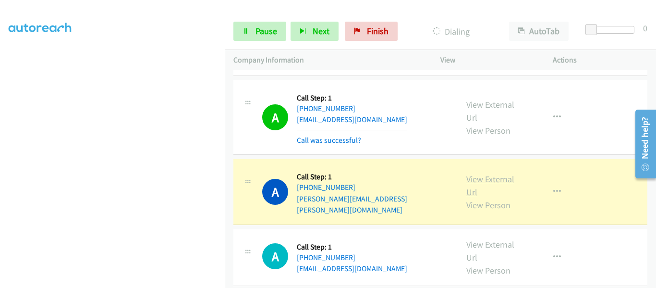
click at [490, 173] on link "View External Url" at bounding box center [491, 185] width 48 height 24
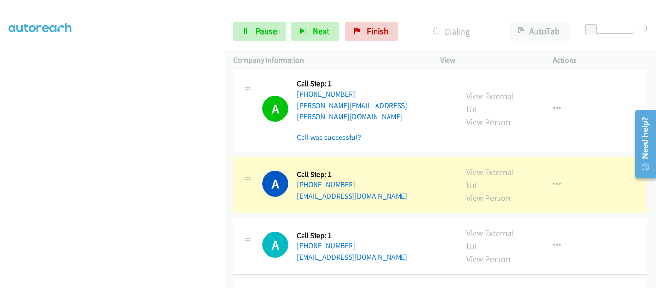
scroll to position [4324, 0]
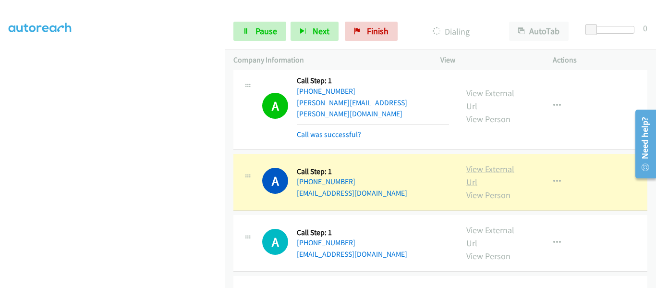
click at [495, 163] on link "View External Url" at bounding box center [491, 175] width 48 height 24
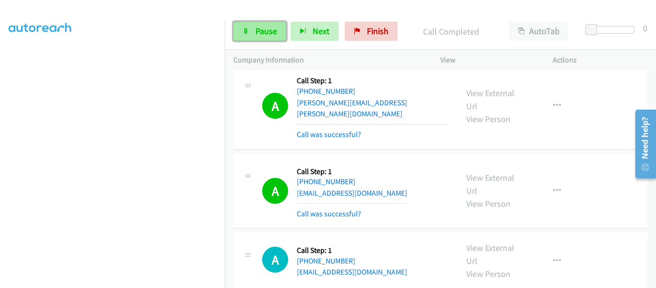
click at [258, 33] on span "Pause" at bounding box center [267, 30] width 22 height 11
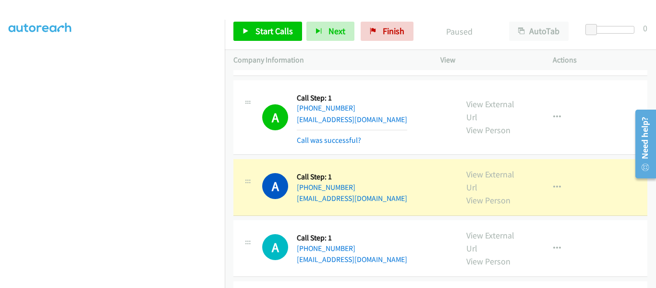
scroll to position [4420, 0]
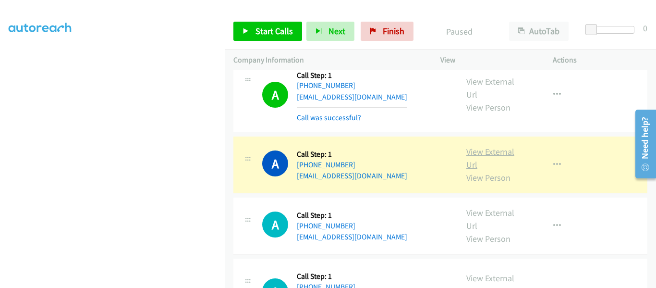
click at [490, 146] on link "View External Url" at bounding box center [491, 158] width 48 height 24
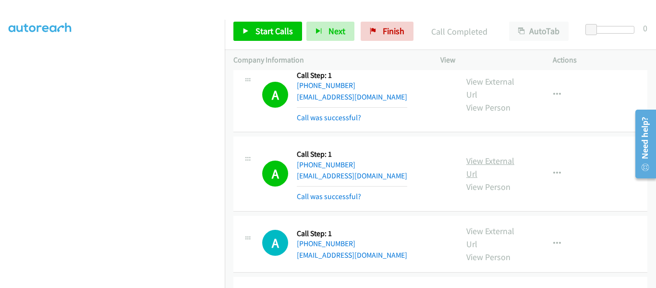
scroll to position [251, 0]
click at [554, 170] on icon "button" at bounding box center [558, 174] width 8 height 8
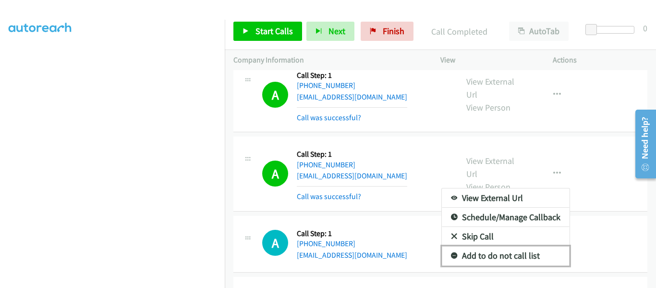
click at [523, 246] on link "Add to do not call list" at bounding box center [506, 255] width 128 height 19
click at [523, 224] on div "View External Url View Person View External Url Email Schedule/Manage Callback …" at bounding box center [518, 243] width 121 height 39
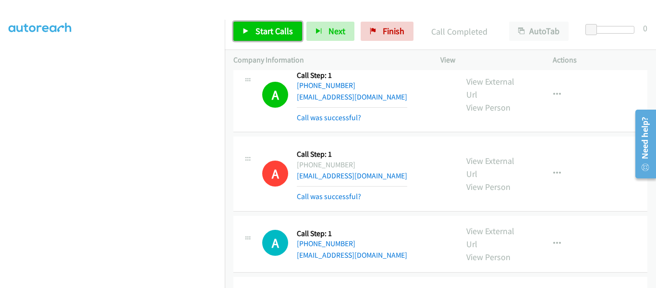
click at [246, 31] on icon at bounding box center [246, 31] width 7 height 7
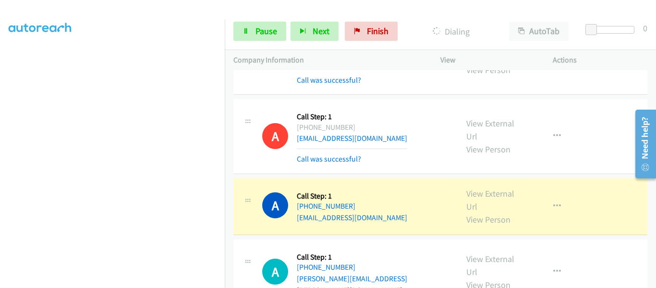
scroll to position [4468, 0]
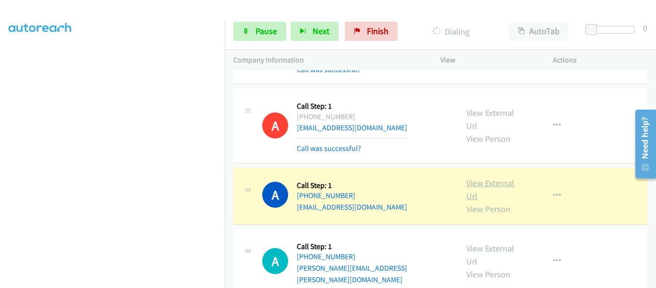
click at [482, 177] on link "View External Url" at bounding box center [491, 189] width 48 height 24
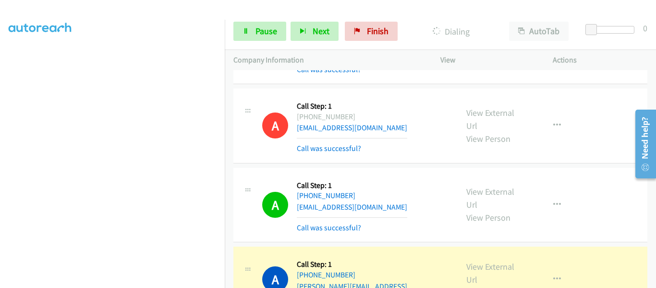
scroll to position [4565, 0]
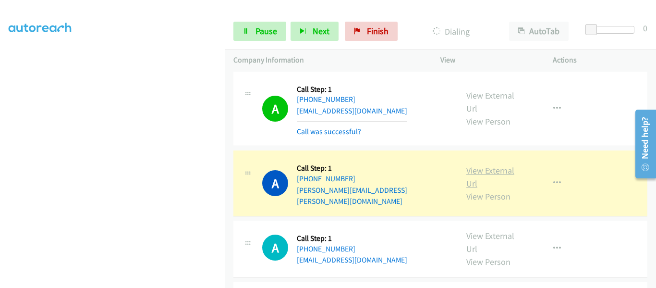
click at [479, 165] on link "View External Url" at bounding box center [491, 177] width 48 height 24
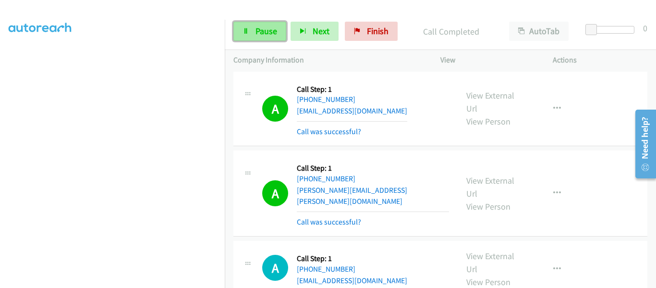
click at [248, 35] on link "Pause" at bounding box center [260, 31] width 53 height 19
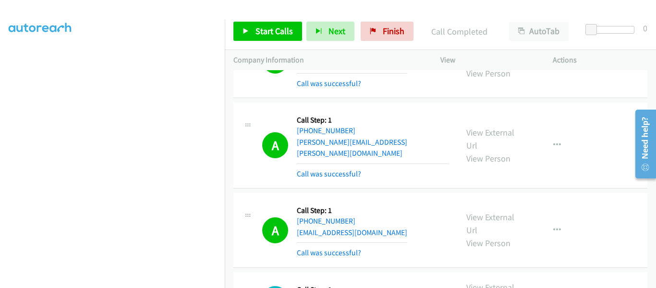
scroll to position [251, 0]
